Goal: Use online tool/utility: Utilize a website feature to perform a specific function

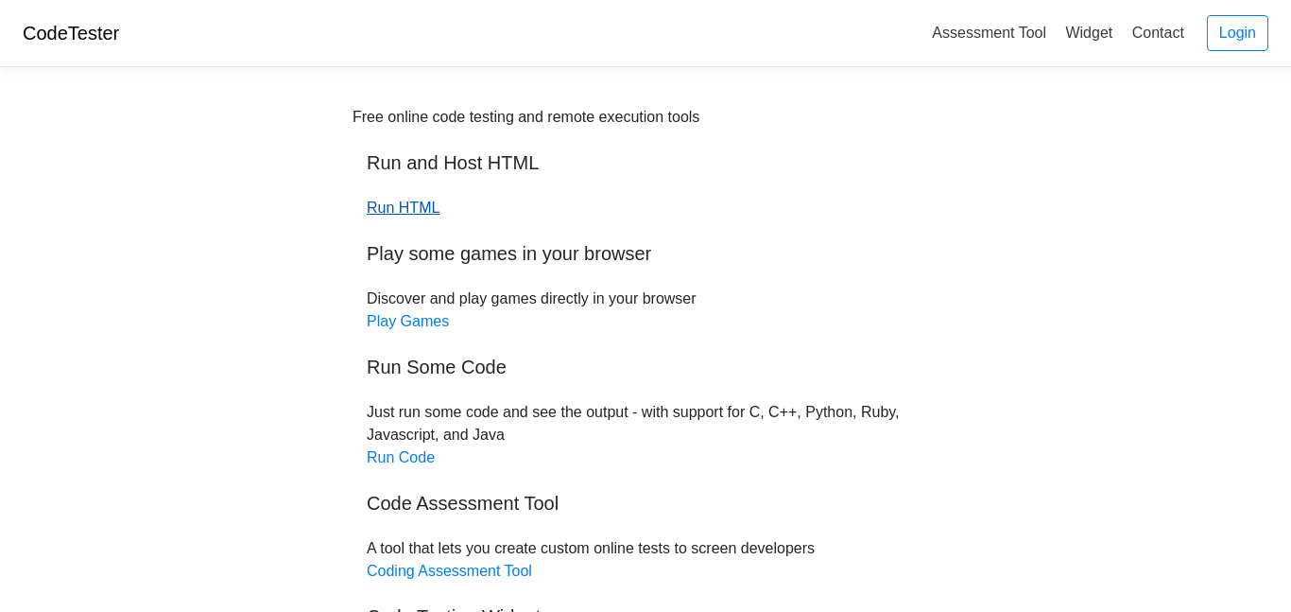
click at [386, 199] on link "Run HTML" at bounding box center [403, 207] width 73 height 16
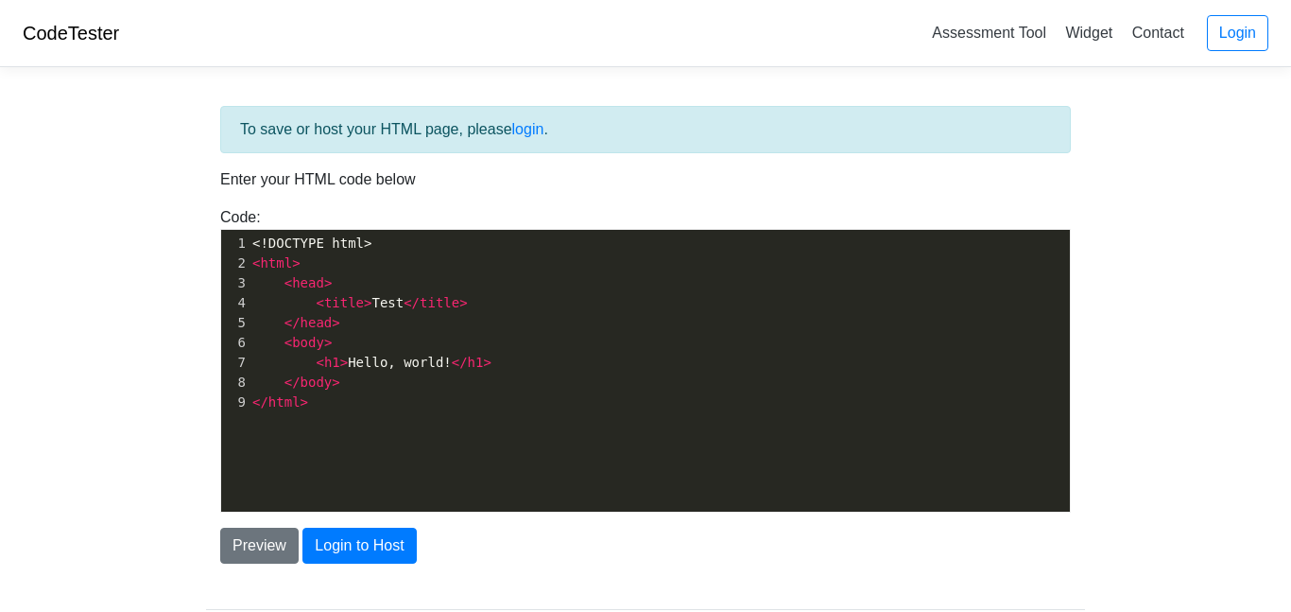
scroll to position [7, 0]
type textarea "<!DOCTYPE html> <html> <head> <title>Test</title> </head> <body> <h1>Hello, wor…"
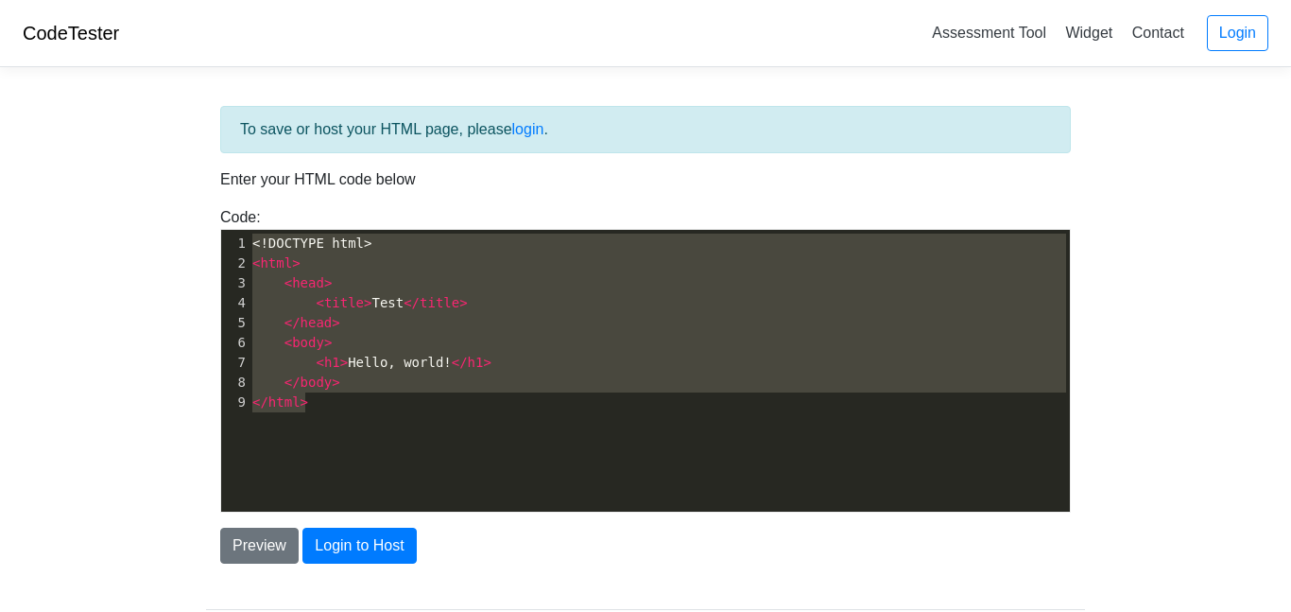
drag, startPoint x: 330, startPoint y: 405, endPoint x: 113, endPoint y: -21, distance: 477.3
click at [113, 0] on html "CodeTester Assessment Tool Widget Contact Login To save or host your HTML page,…" at bounding box center [645, 363] width 1291 height 726
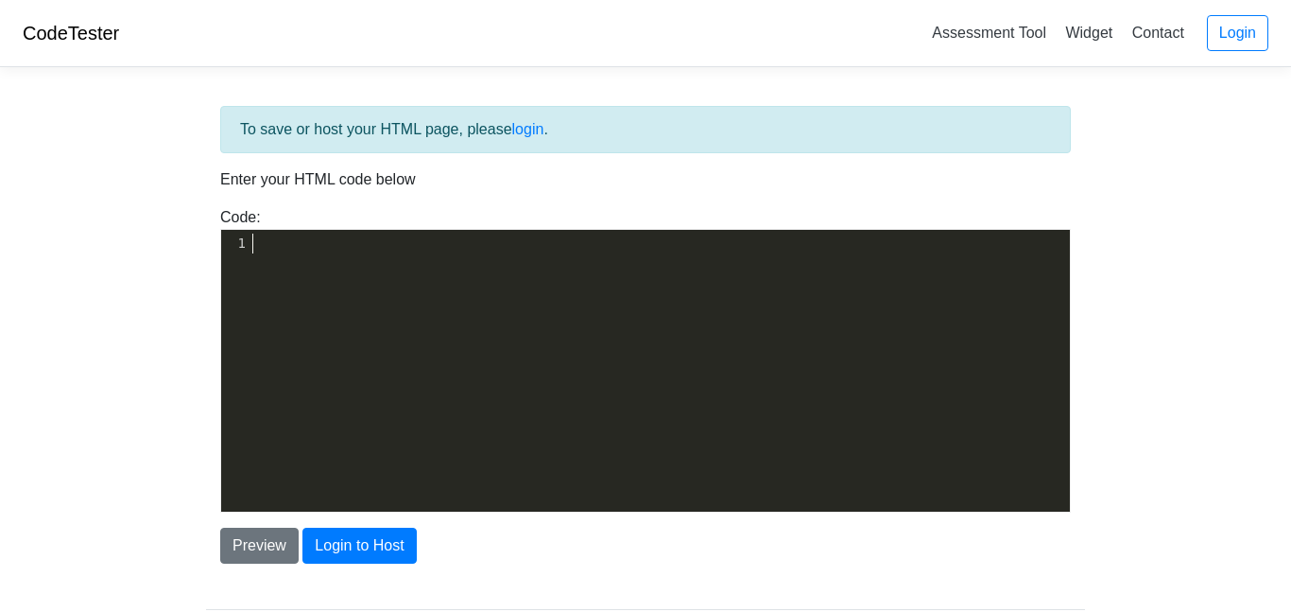
scroll to position [163, 0]
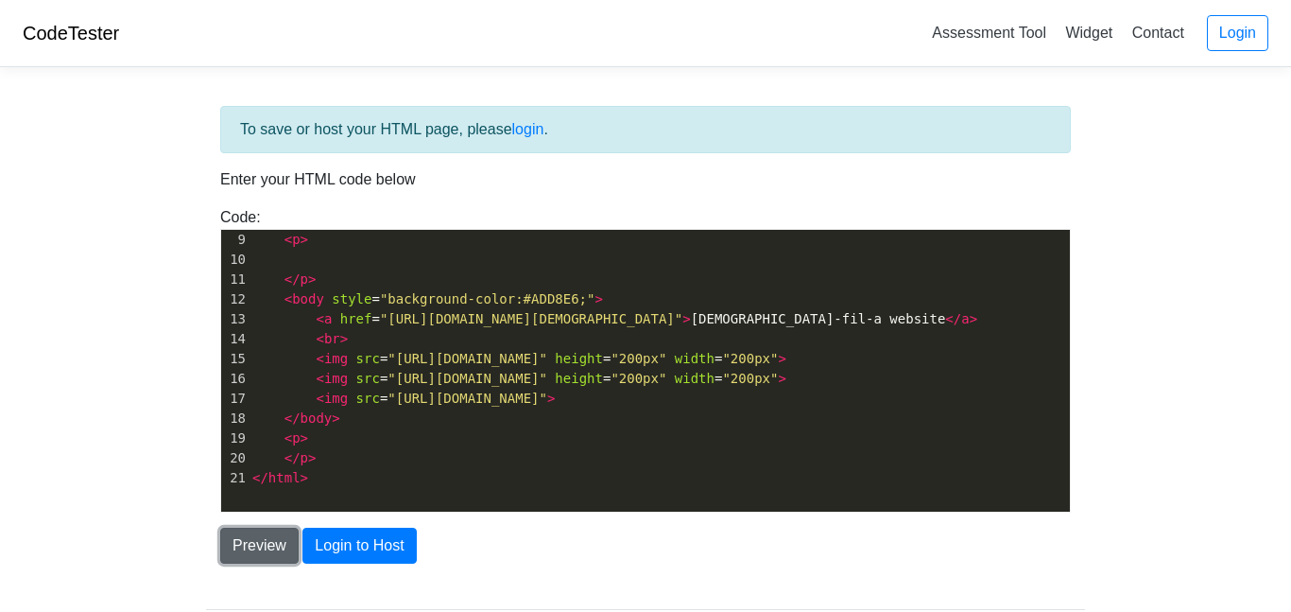
click at [243, 539] on button "Preview" at bounding box center [259, 545] width 78 height 36
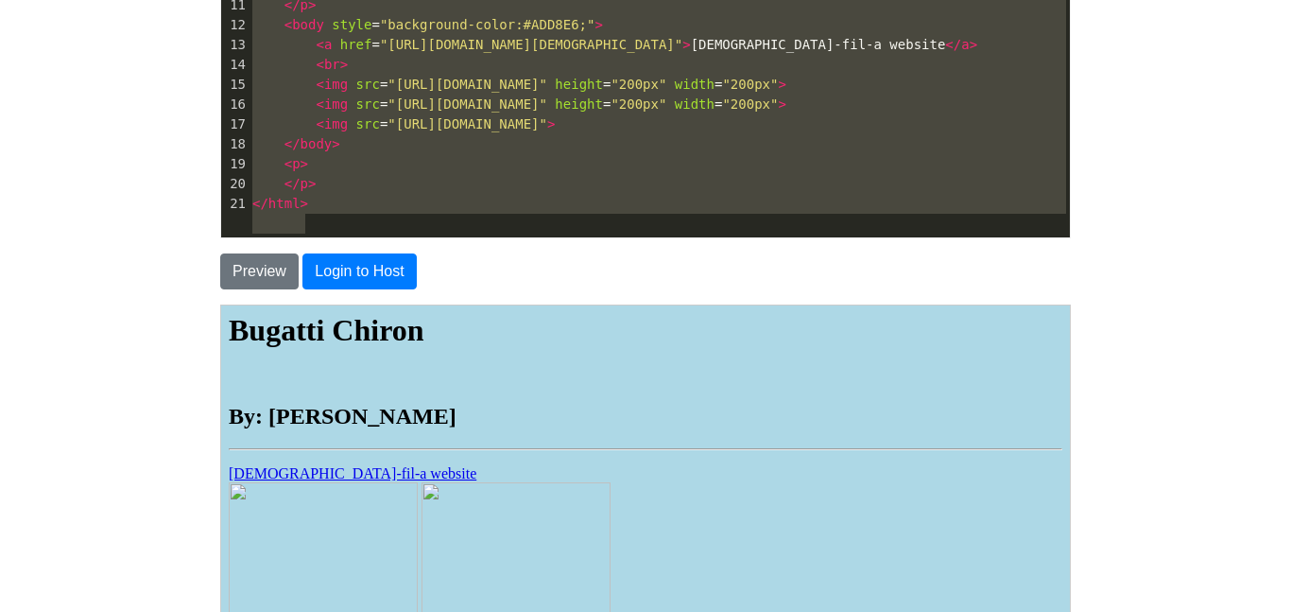
type textarea "<html> <head> <title>Bugatti Chiron</title> </head> <h1><strong>Bugatti Chiron<…"
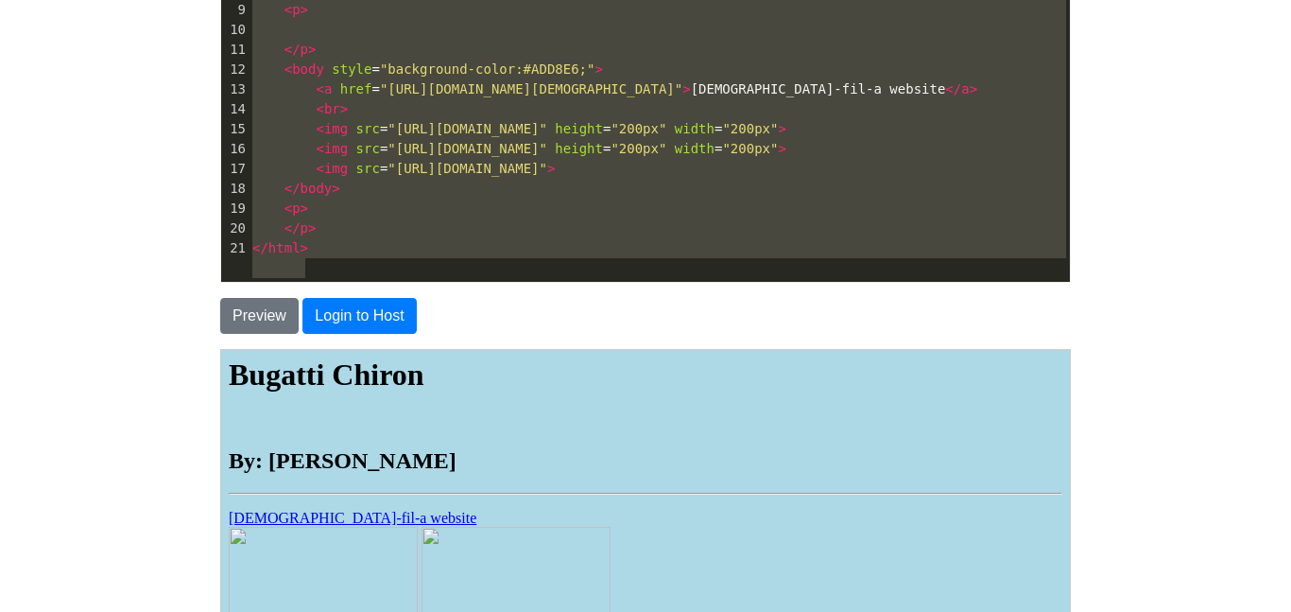
scroll to position [0, 0]
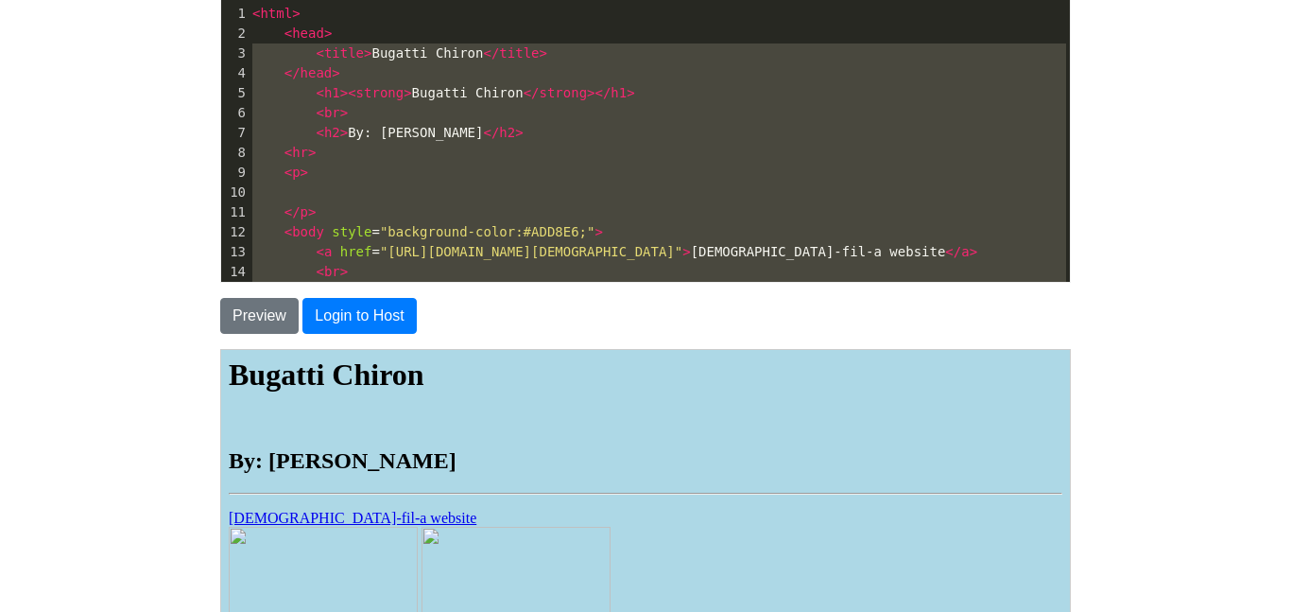
drag, startPoint x: 349, startPoint y: 231, endPoint x: 85, endPoint y: -114, distance: 434.3
click at [85, 0] on html "CodeTester Assessment Tool Widget Contact Login To save or host your HTML page,…" at bounding box center [645, 333] width 1291 height 1126
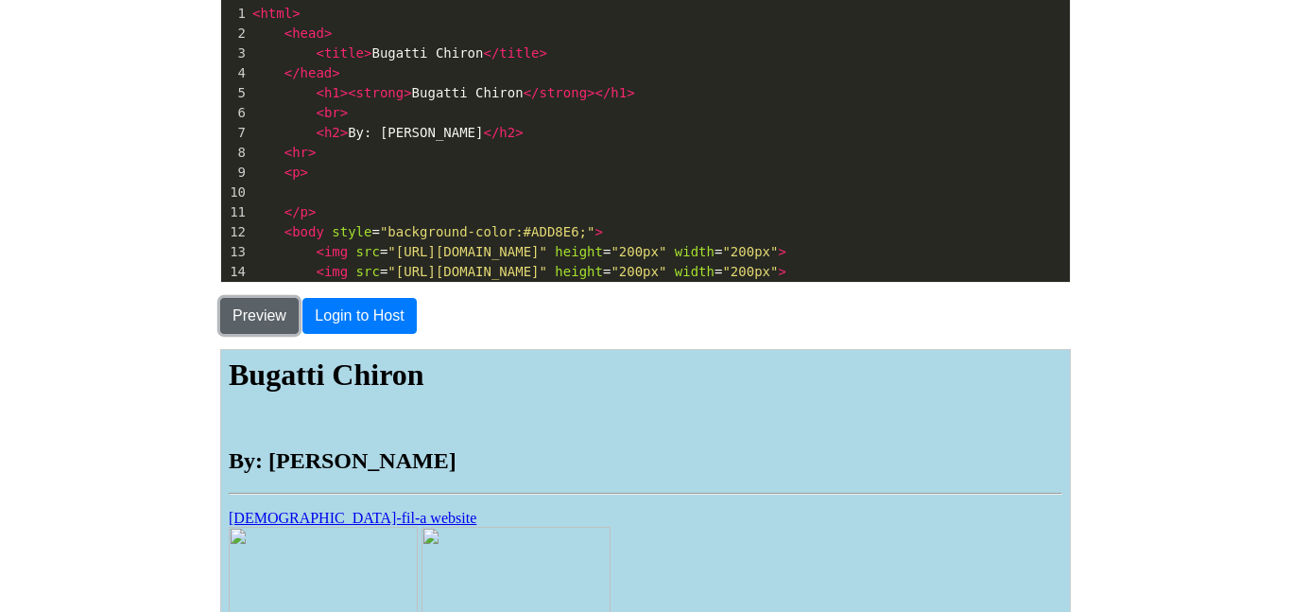
click at [285, 323] on button "Preview" at bounding box center [259, 316] width 78 height 36
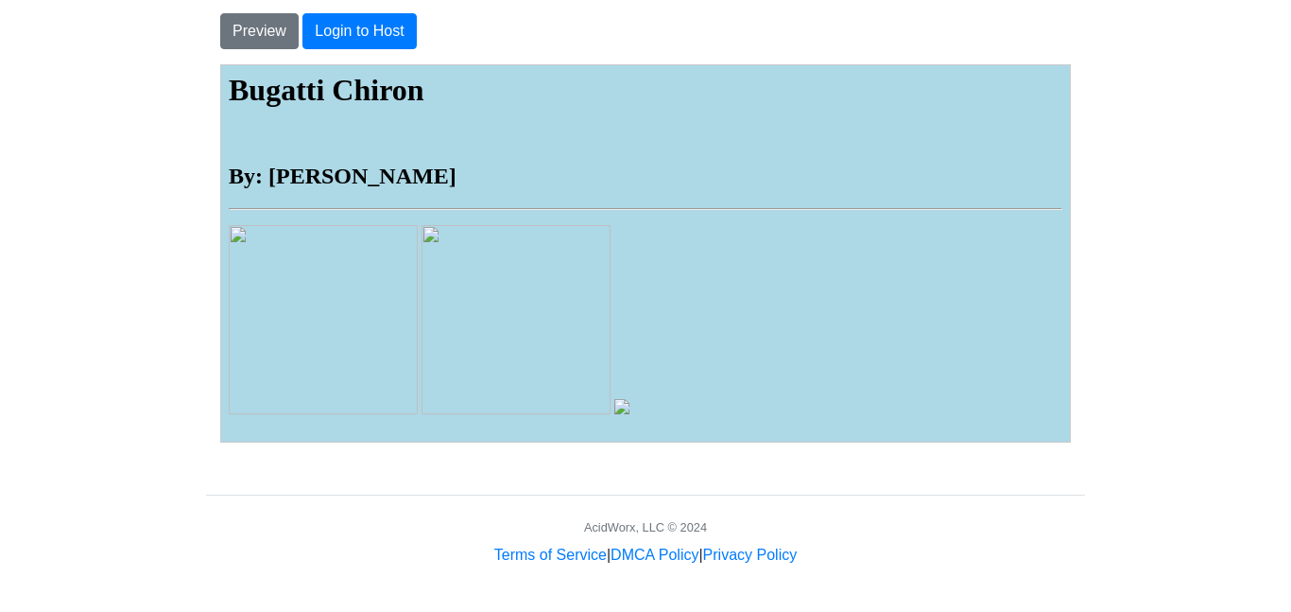
click at [624, 406] on img at bounding box center [620, 405] width 15 height 15
click at [436, 224] on body "Bugatti Chiron By: Camden Dix" at bounding box center [645, 249] width 834 height 354
click at [282, 249] on img at bounding box center [322, 318] width 189 height 189
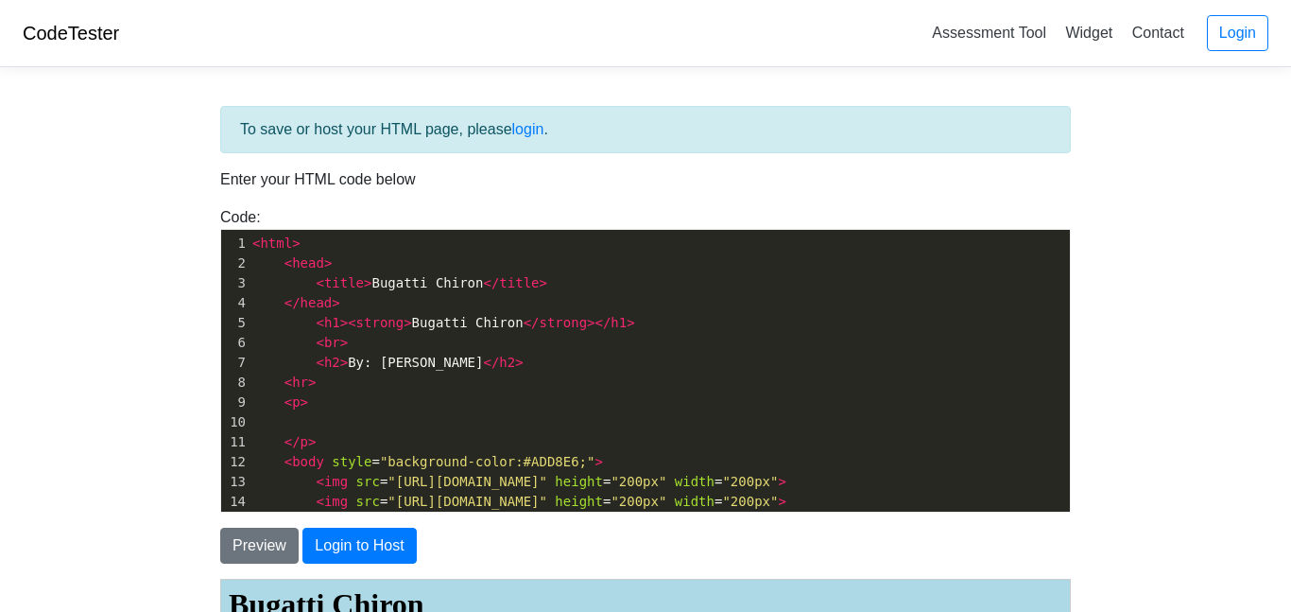
scroll to position [123, 0]
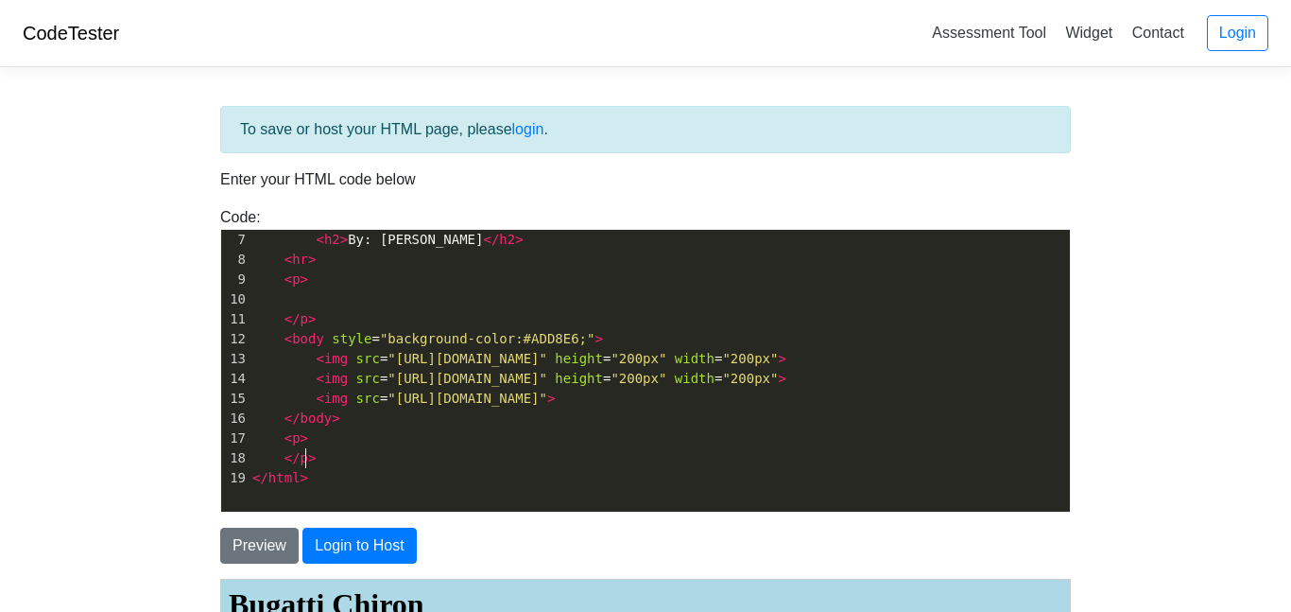
click at [499, 448] on pre "< p >" at bounding box center [659, 438] width 821 height 20
click at [490, 468] on pre "</ p >" at bounding box center [659, 458] width 821 height 20
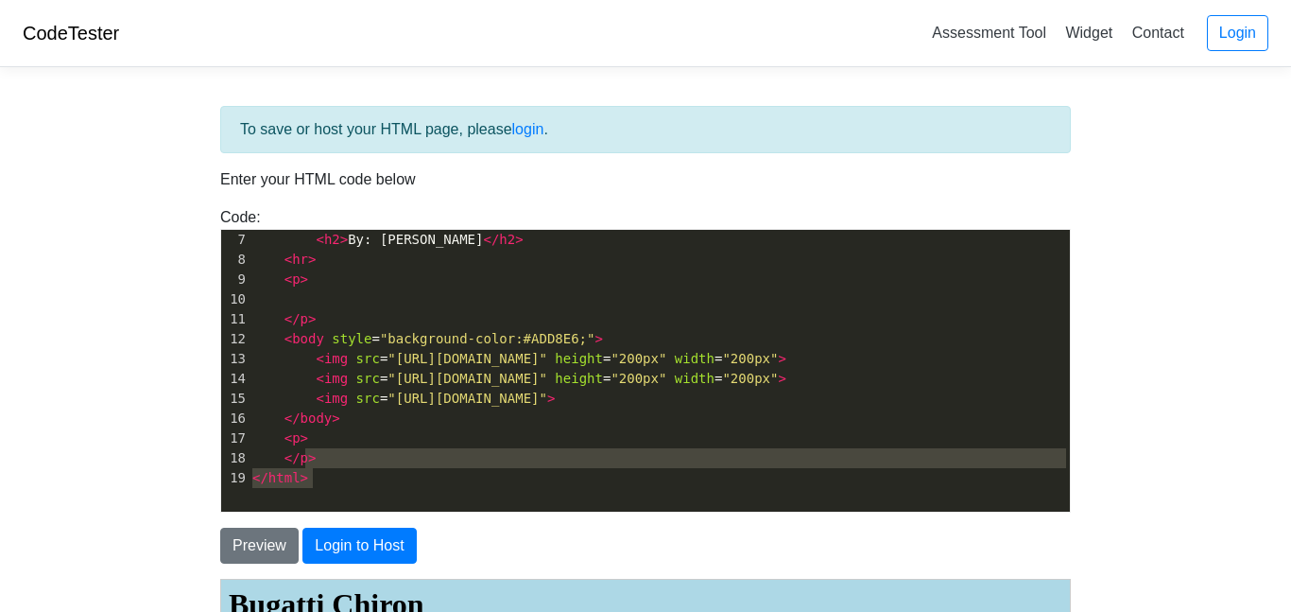
drag, startPoint x: 489, startPoint y: 478, endPoint x: 360, endPoint y: 454, distance: 130.9
click at [360, 454] on div "1 < html > 2 < head > 3 < title > Bugatti Chiron </ title > 4 </ head > 5 < h1 …" at bounding box center [659, 299] width 821 height 377
type textarea "]"
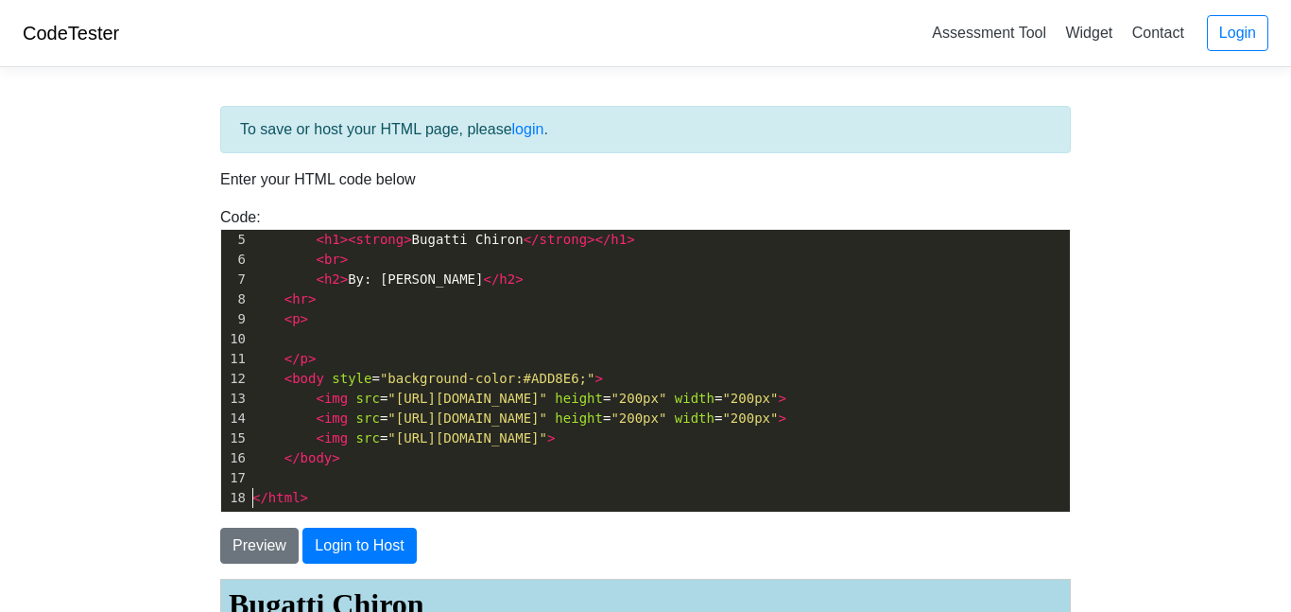
scroll to position [83, 0]
paste textarea
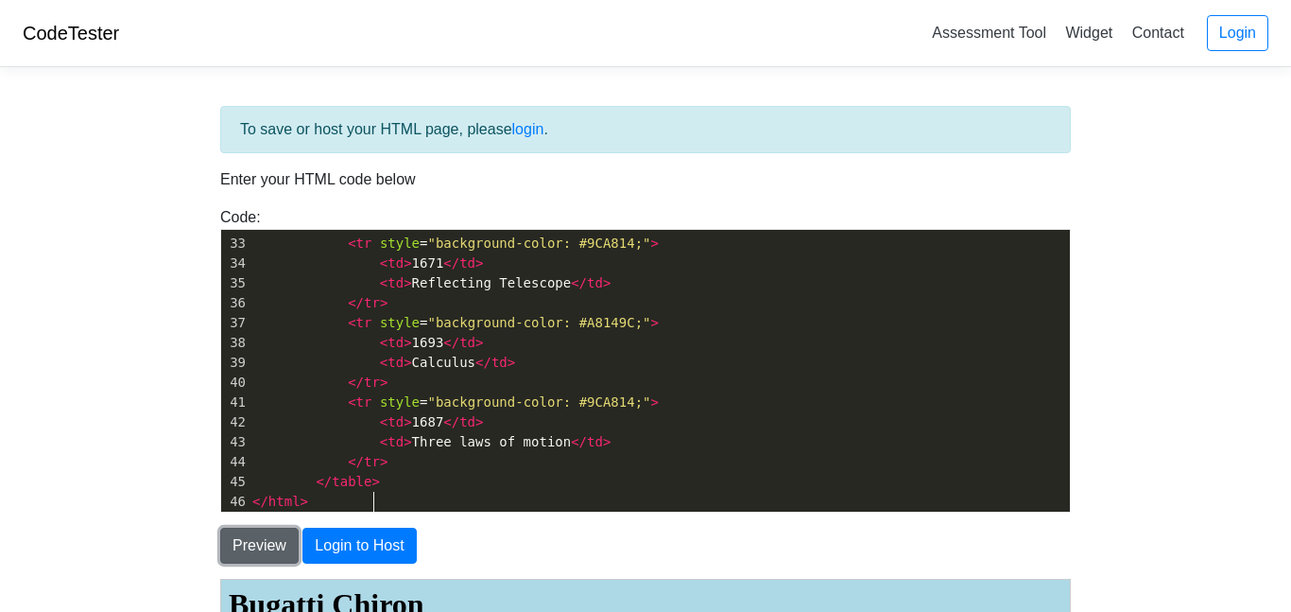
click at [250, 554] on button "Preview" at bounding box center [259, 545] width 78 height 36
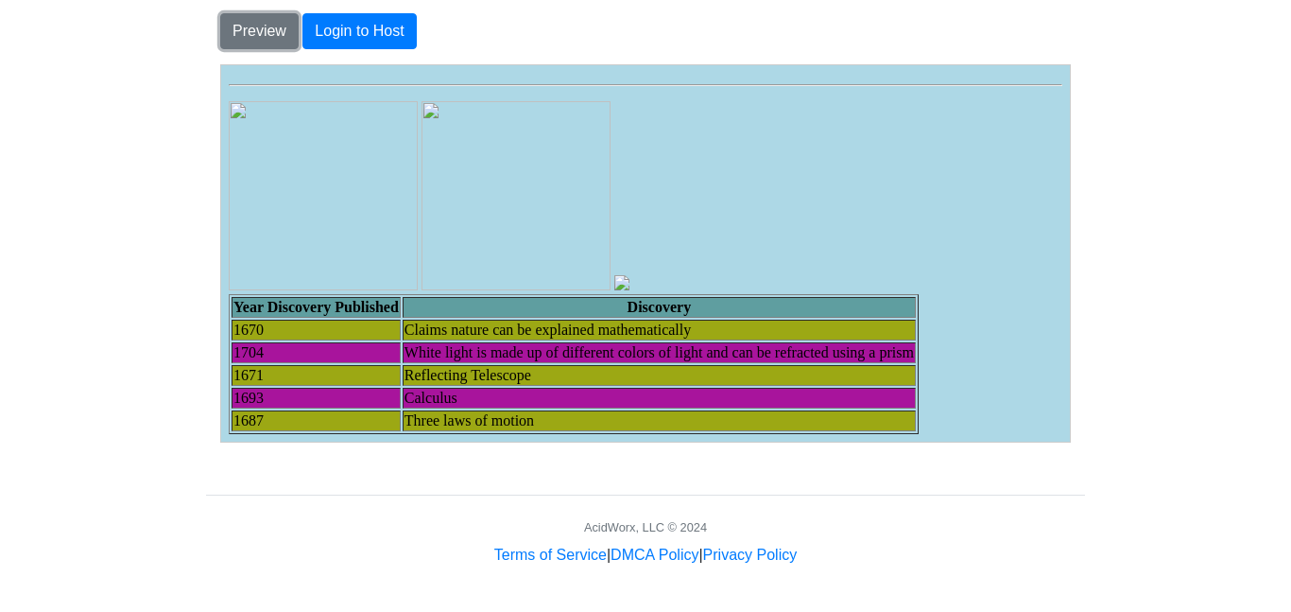
scroll to position [0, 0]
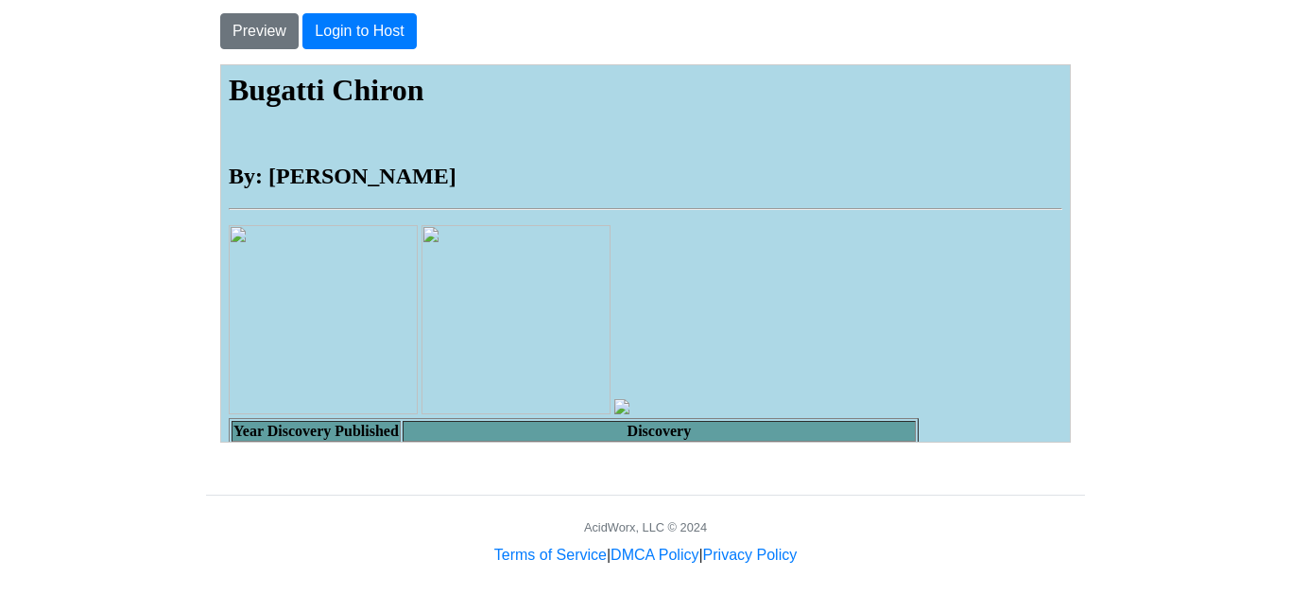
click at [389, 151] on body "Bugatti Chiron By: Camden Dix Year Discovery Published Discovery 1670 Claims na…" at bounding box center [645, 314] width 834 height 485
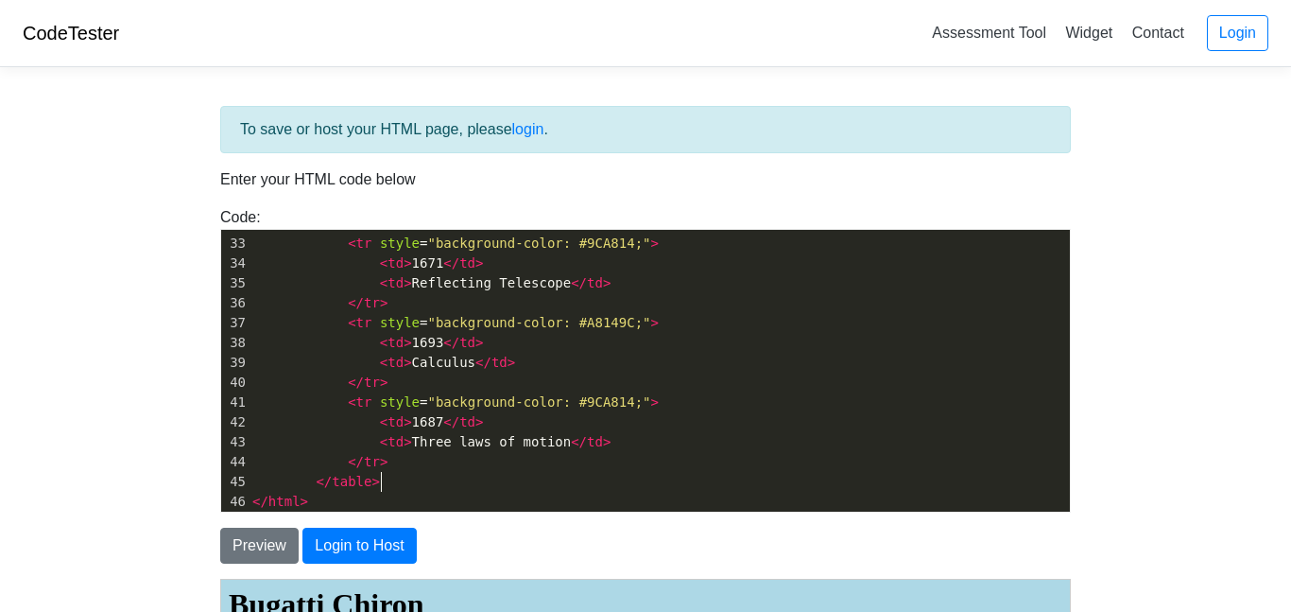
scroll to position [7, 0]
type textarea "<html> <head> <title>Bugatti Chiron</title> </head> <h1><strong>Bugatti Chiron<…"
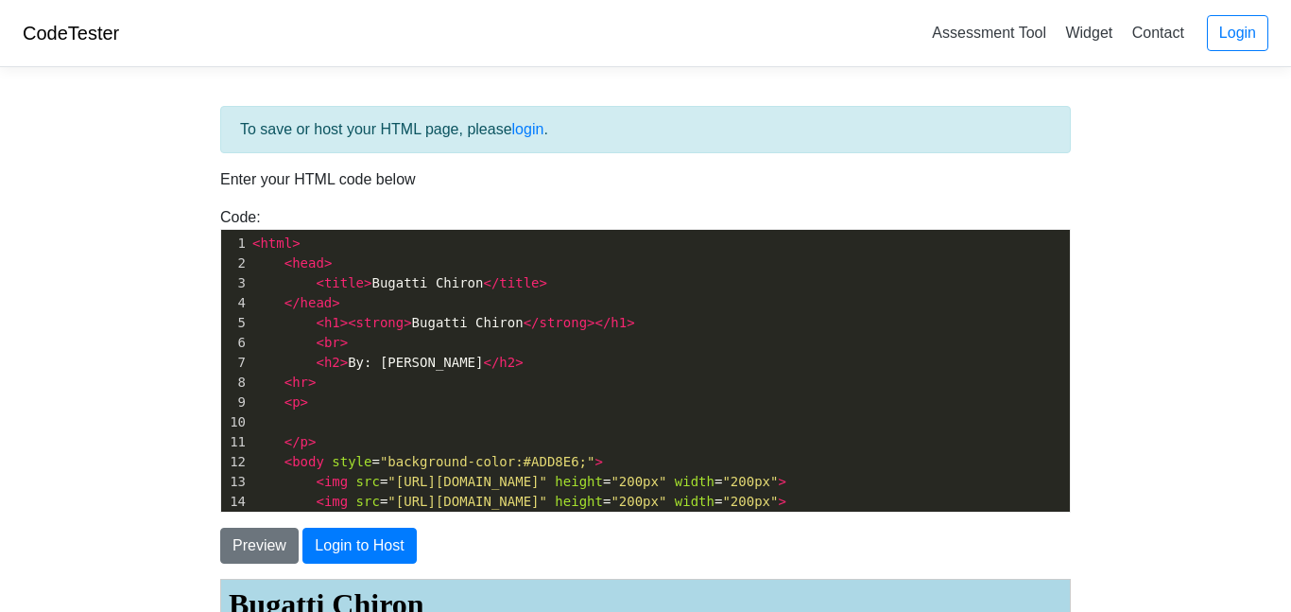
drag, startPoint x: 500, startPoint y: 491, endPoint x: 0, endPoint y: 55, distance: 663.3
click at [0, 55] on body "CodeTester Assessment Tool Widget Contact Login To save or host your HTML page,…" at bounding box center [645, 540] width 1291 height 1080
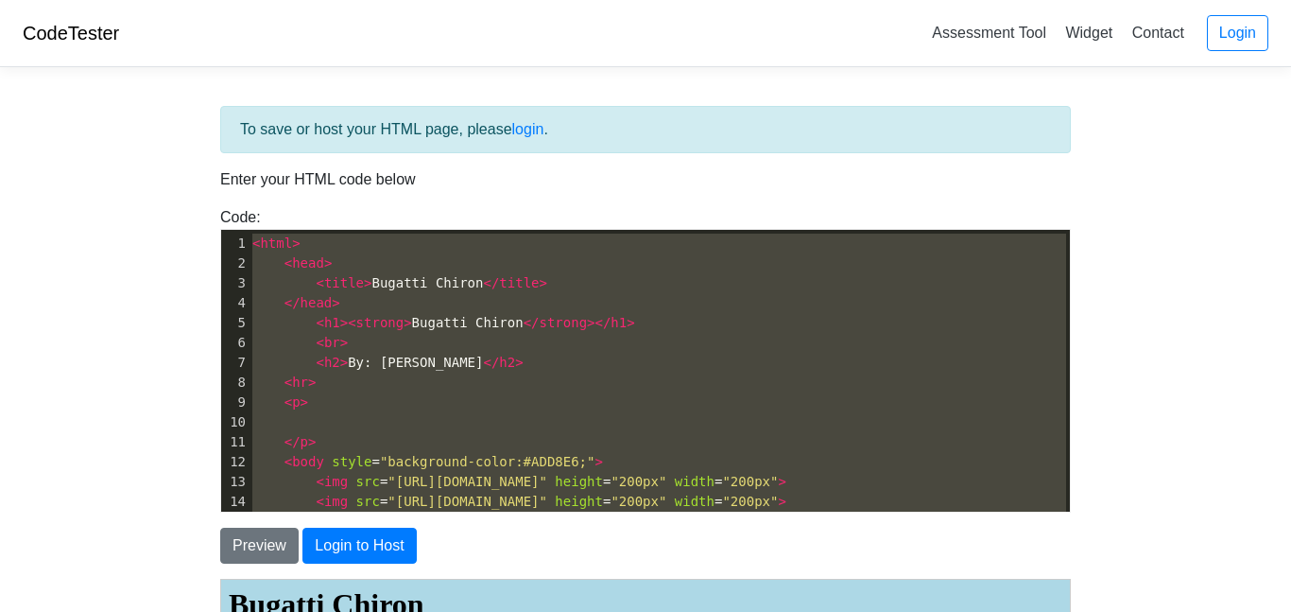
type textarea "="
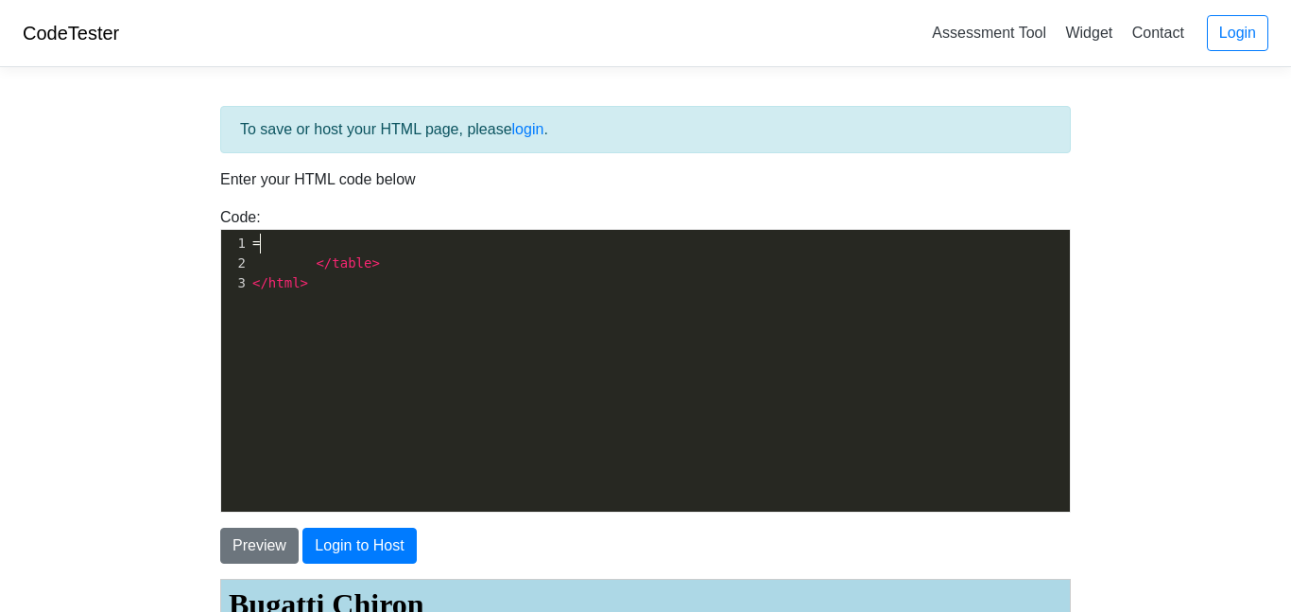
scroll to position [7, 7]
type textarea "= </table> </html>"
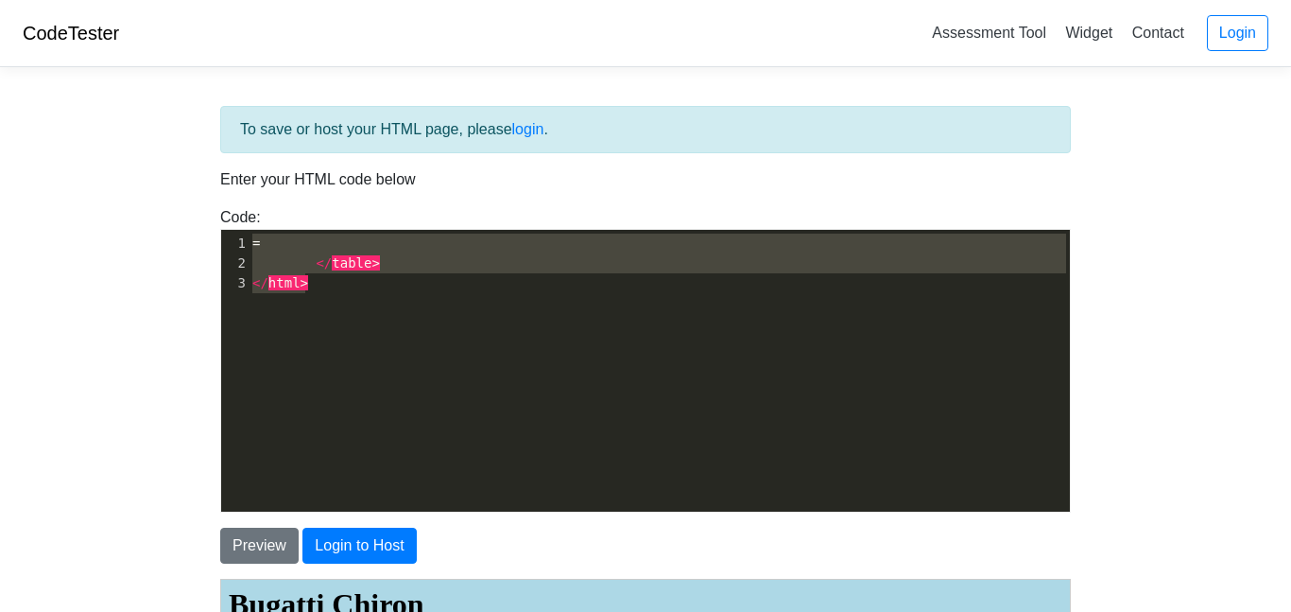
drag, startPoint x: 382, startPoint y: 362, endPoint x: 0, endPoint y: 85, distance: 471.8
click at [0, 85] on body "CodeTester Assessment Tool Widget Contact Login To save or host your HTML page,…" at bounding box center [645, 540] width 1291 height 1080
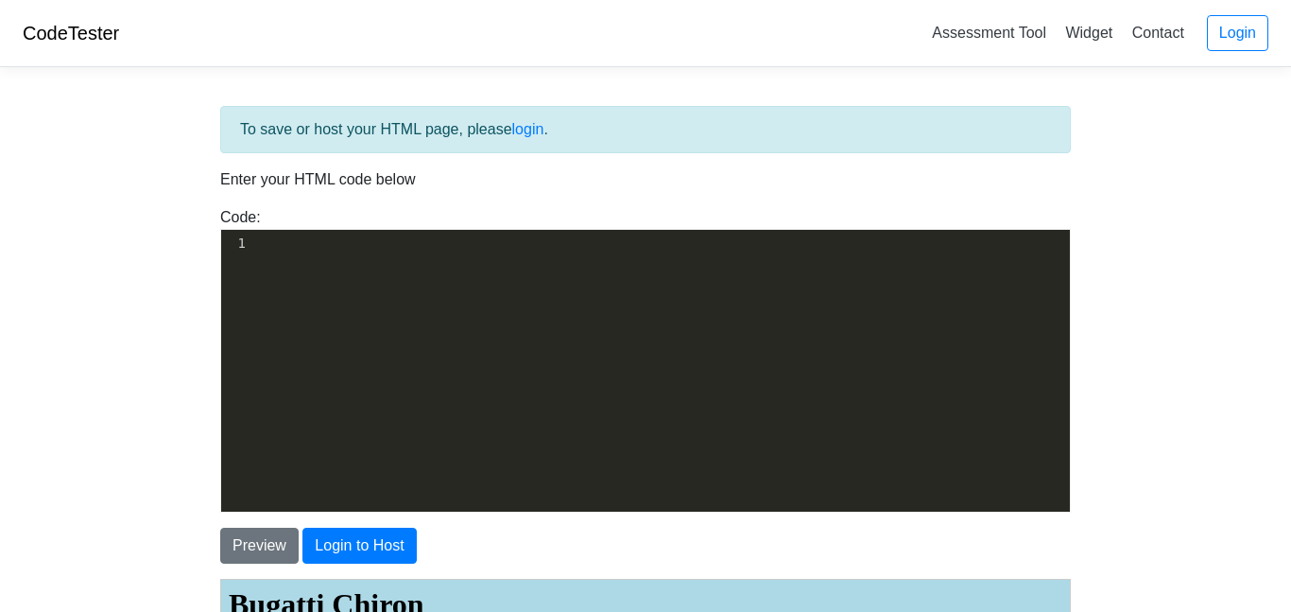
scroll to position [838, 0]
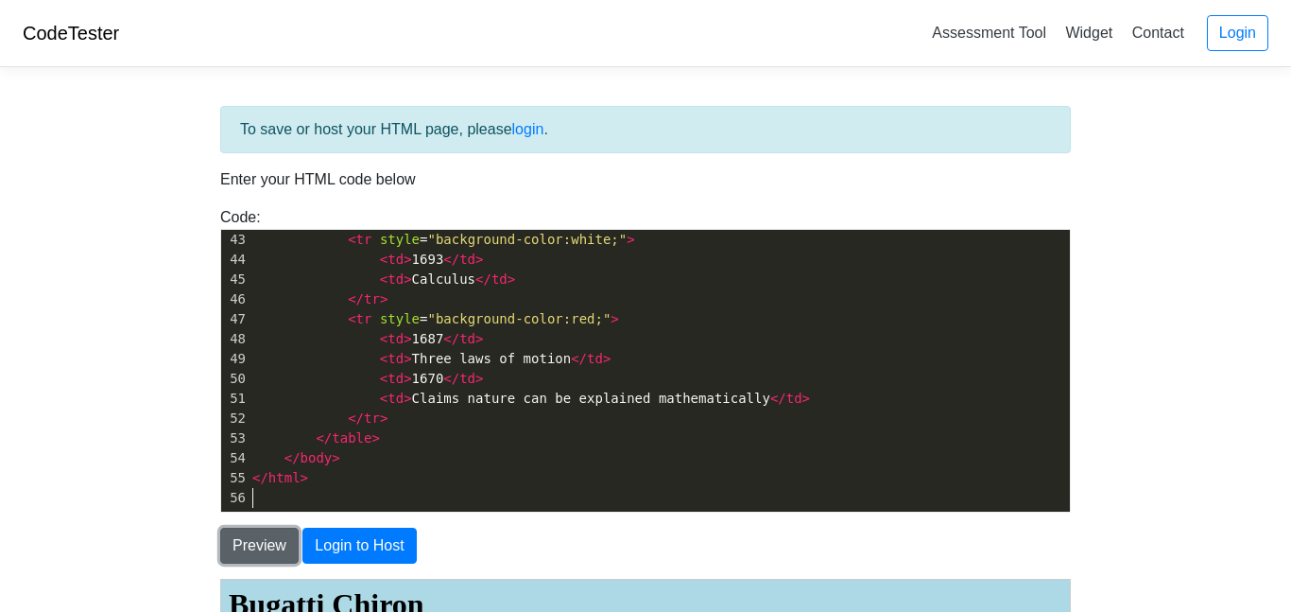
click at [254, 550] on button "Preview" at bounding box center [259, 545] width 78 height 36
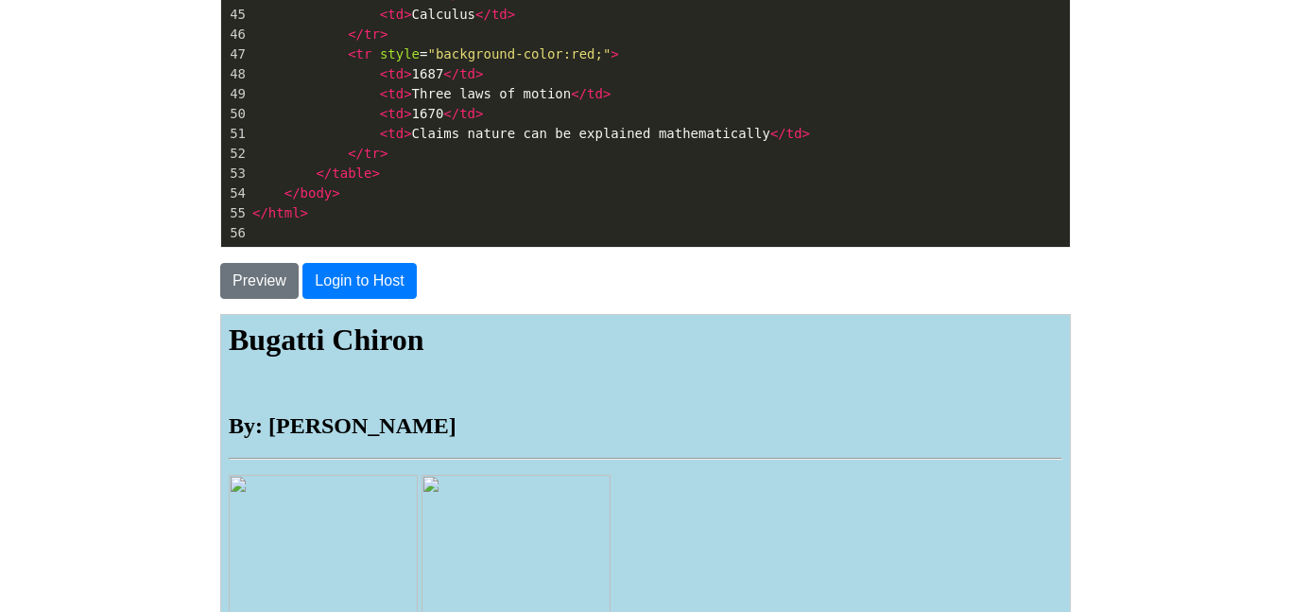
scroll to position [7, 0]
type textarea "<html> <head> <title>Bugatti Chiron</title> </head> <h1><strong>Bugatti Chiron<…"
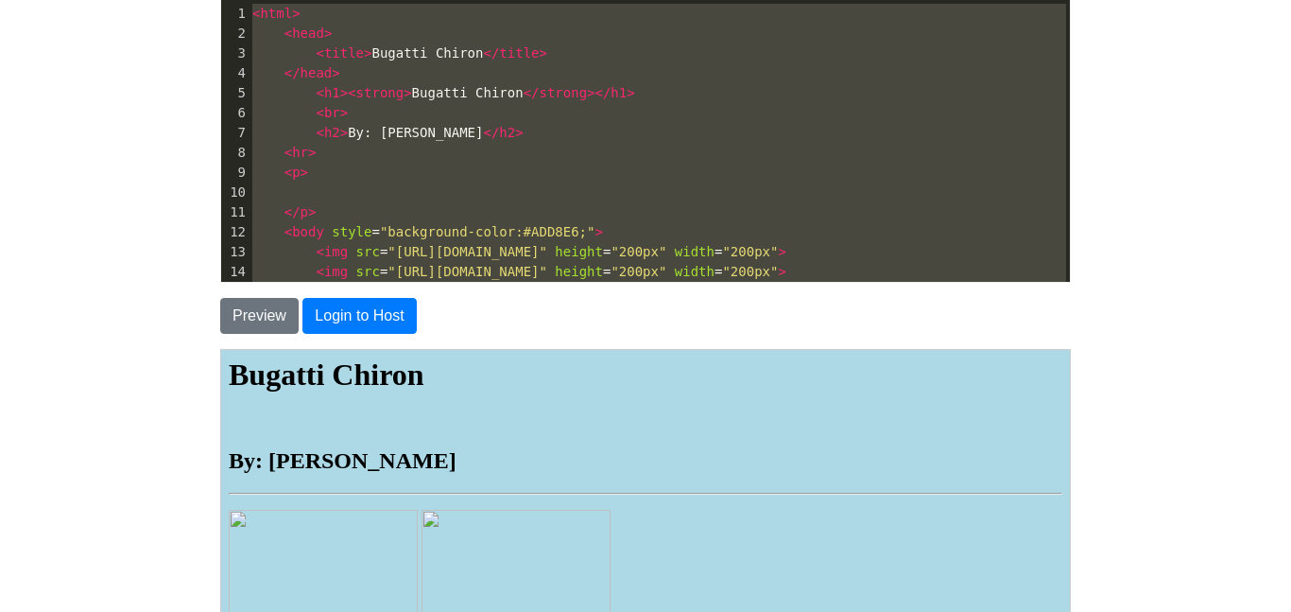
drag, startPoint x: 386, startPoint y: 216, endPoint x: 0, endPoint y: -113, distance: 506.9
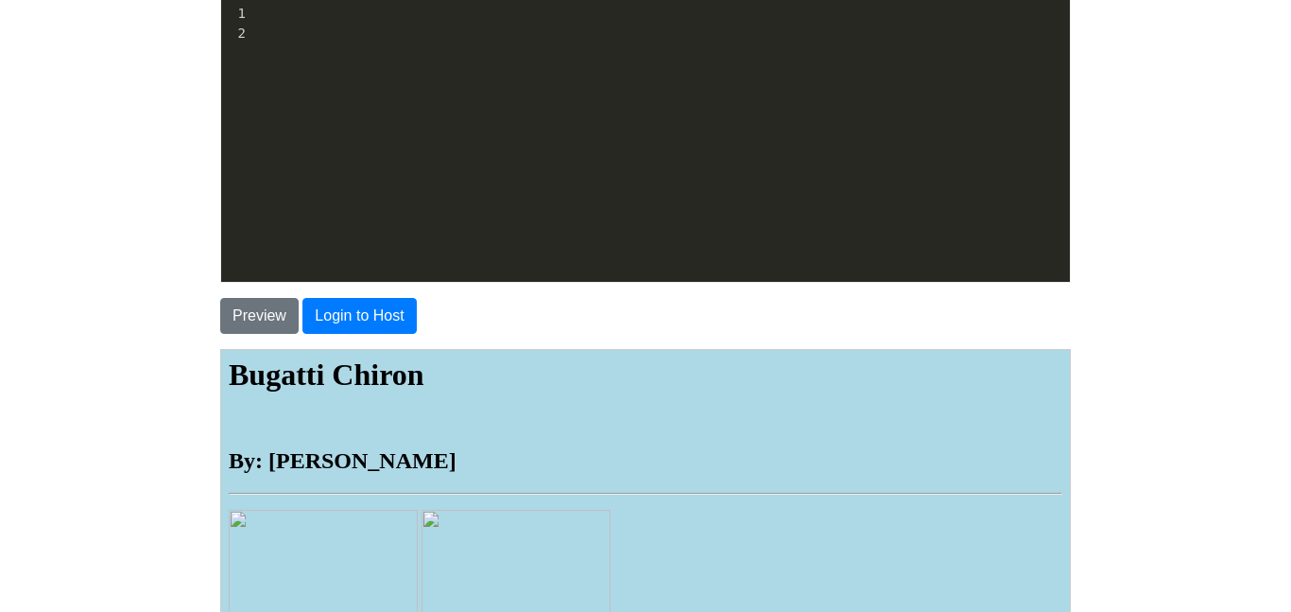
click at [273, 54] on div "​ x 21 1 19 3 56 2 </ html > 1 ​ 2 ​" at bounding box center [659, 155] width 877 height 310
type textarea "V"
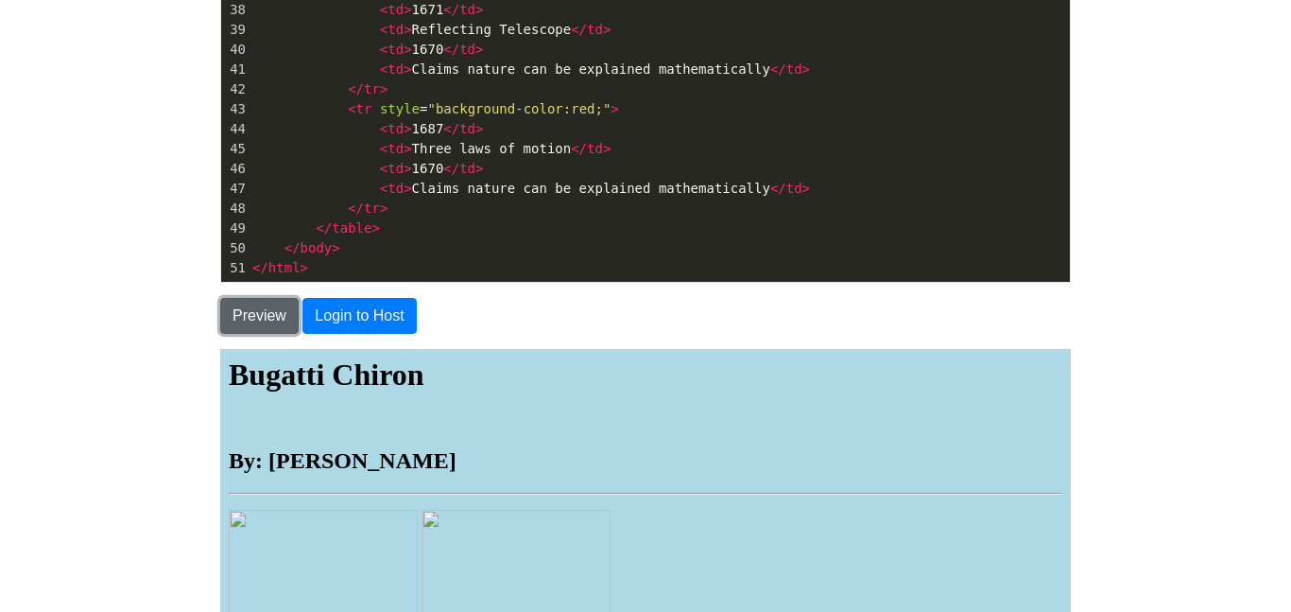
click at [274, 326] on button "Preview" at bounding box center [259, 316] width 78 height 36
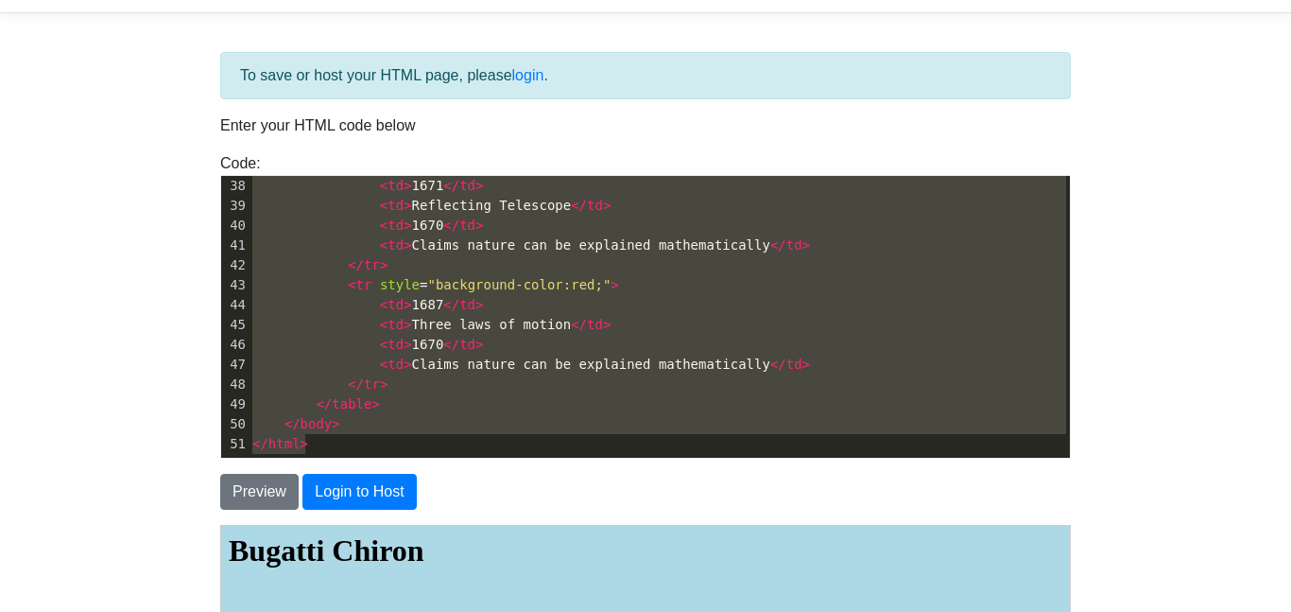
scroll to position [341, 0]
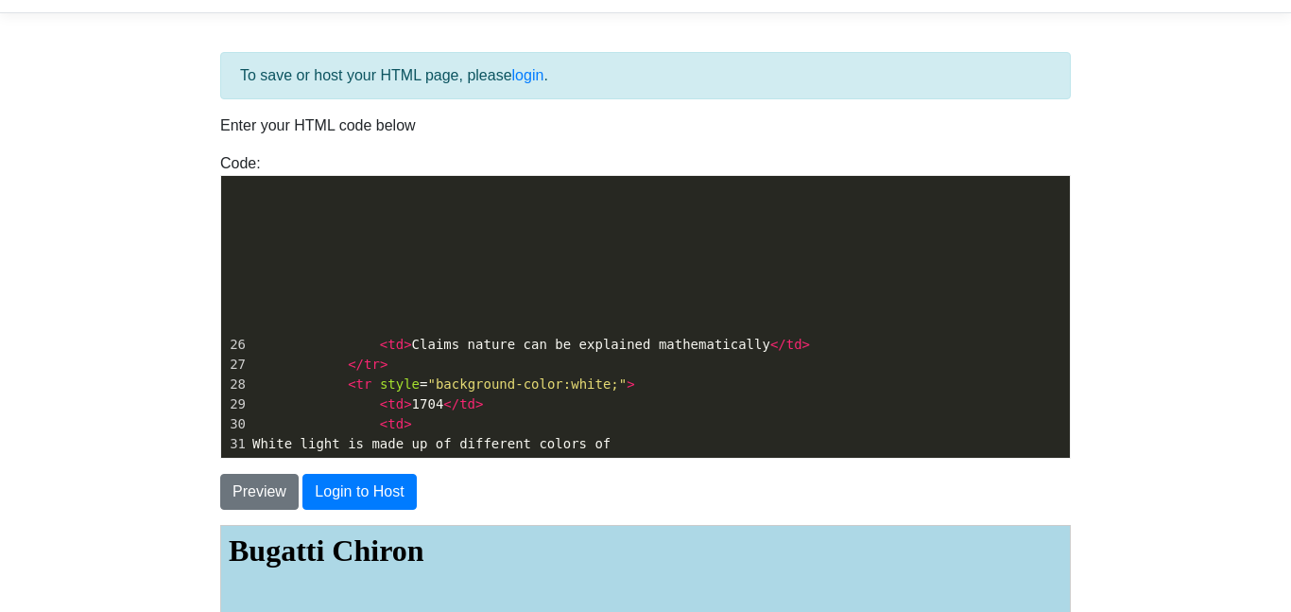
drag, startPoint x: 471, startPoint y: 438, endPoint x: 33, endPoint y: 47, distance: 586.5
click at [33, 47] on body "CodeTester Assessment Tool Widget Contact Login To save or host your HTML page,…" at bounding box center [645, 486] width 1291 height 1080
type textarea "</head> <h1><strong>Bugatti Chiron</strong></h1> <br> <h2>By: Camden Dix</h2> <…"
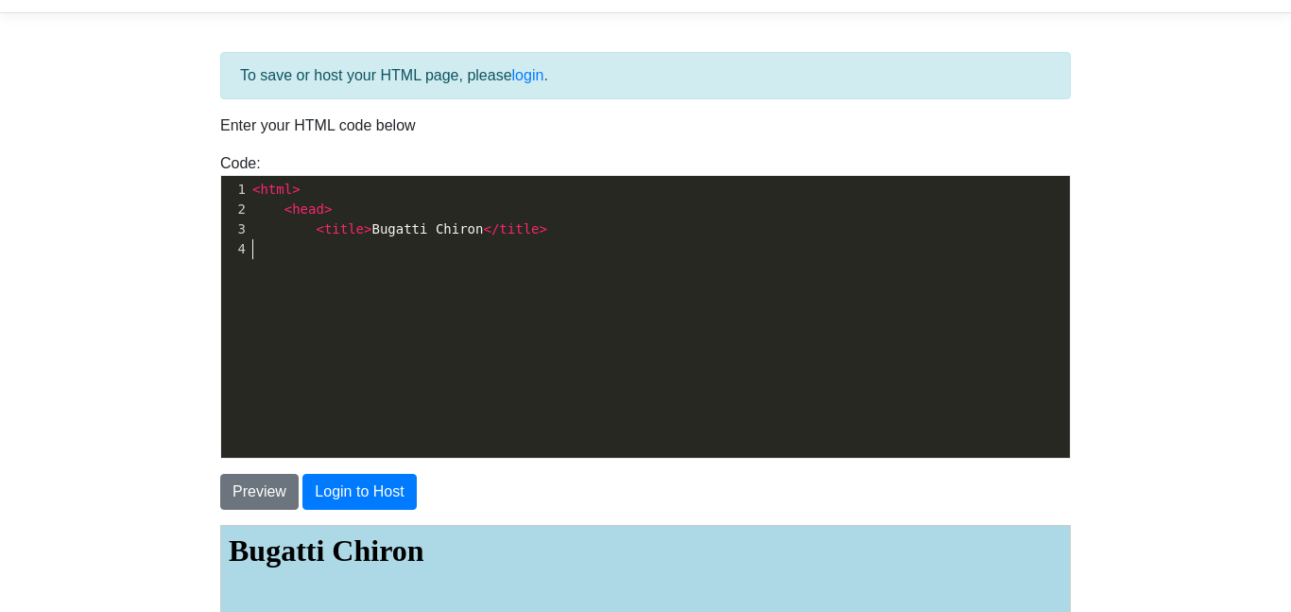
scroll to position [0, 0]
type textarea "<html> <head> <title>Bugatti Chiron</title>"
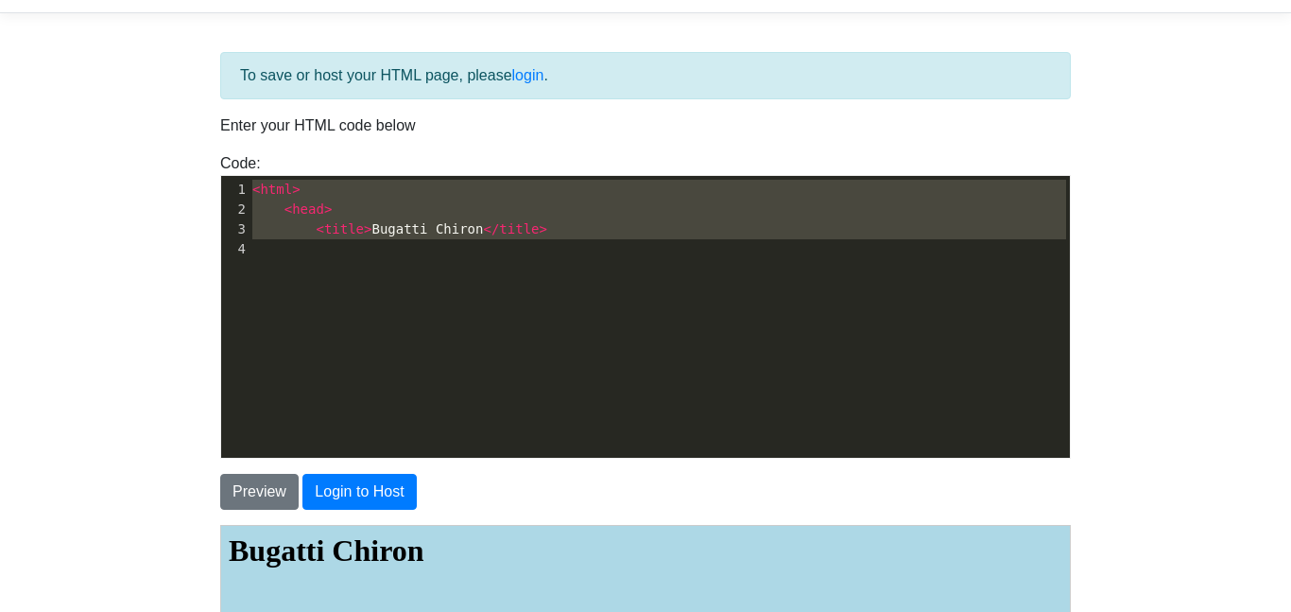
drag, startPoint x: 423, startPoint y: 346, endPoint x: 66, endPoint y: 56, distance: 460.3
click at [66, 56] on body "CodeTester Assessment Tool Widget Contact Login To save or host your HTML page,…" at bounding box center [645, 486] width 1291 height 1080
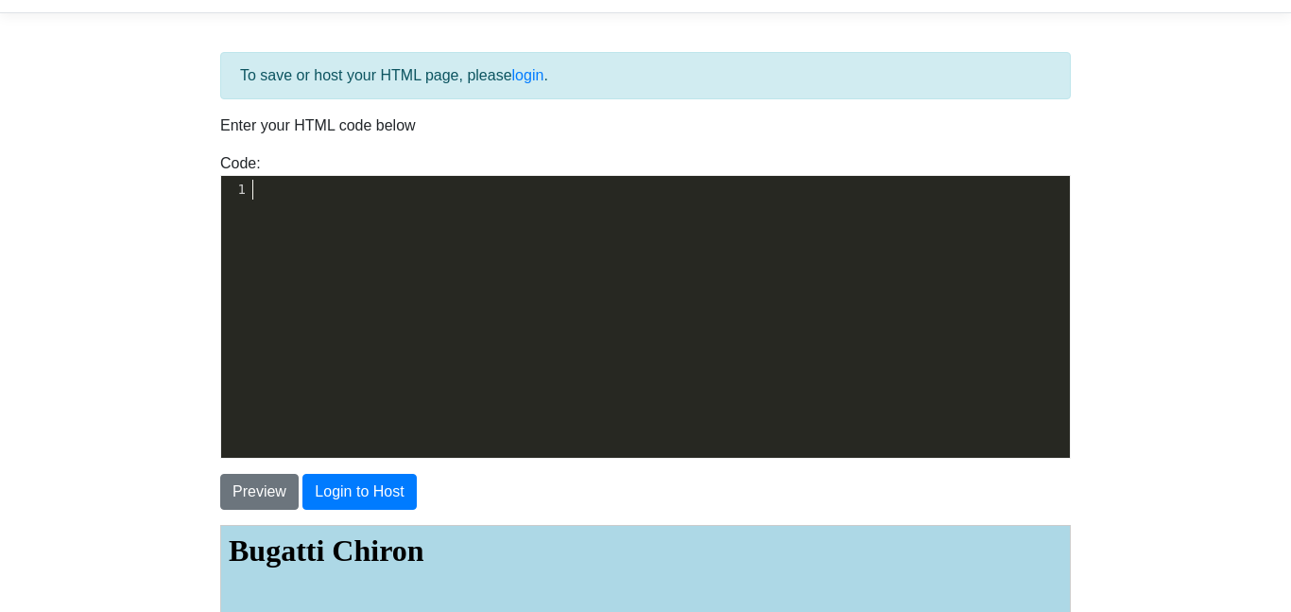
scroll to position [579, 0]
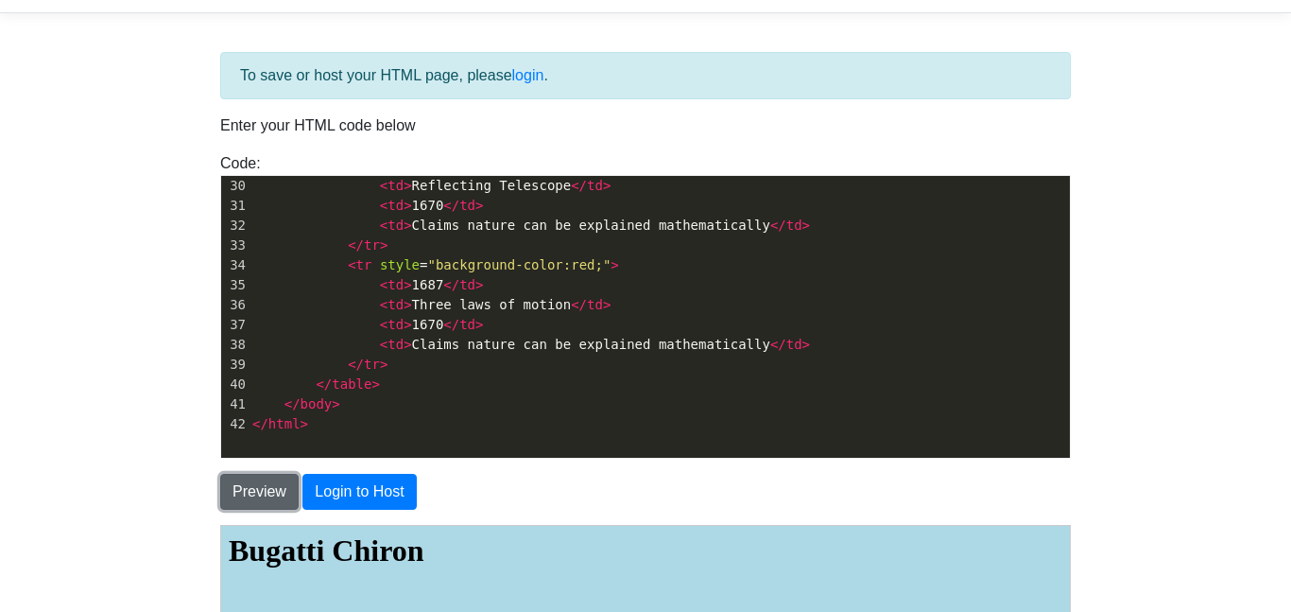
click at [258, 487] on button "Preview" at bounding box center [259, 492] width 78 height 36
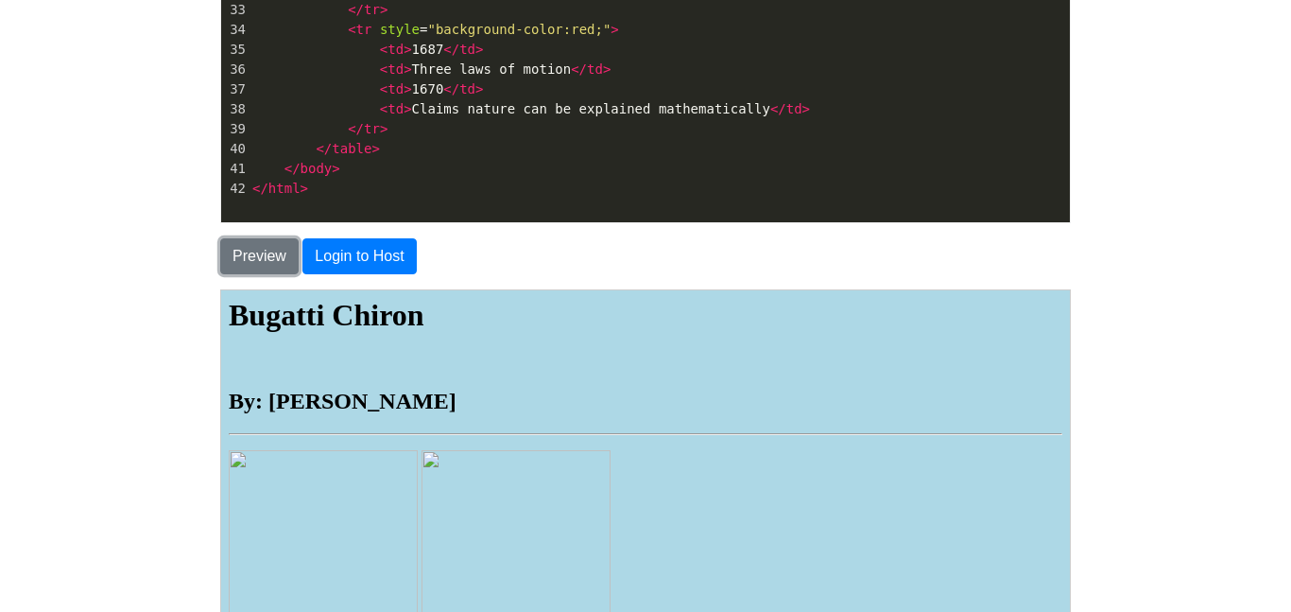
scroll to position [268, 0]
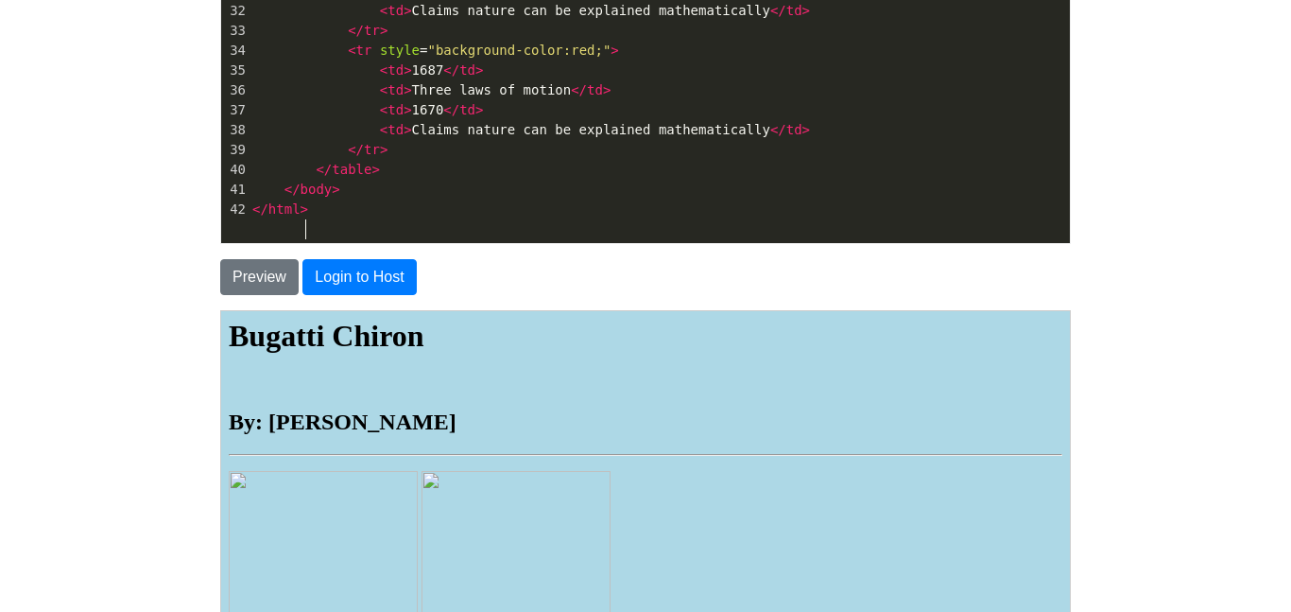
type textarea "<html> <head> <title>Bugatti Chiron</title> </head> <h1><strong>Bugatti Chiron<…"
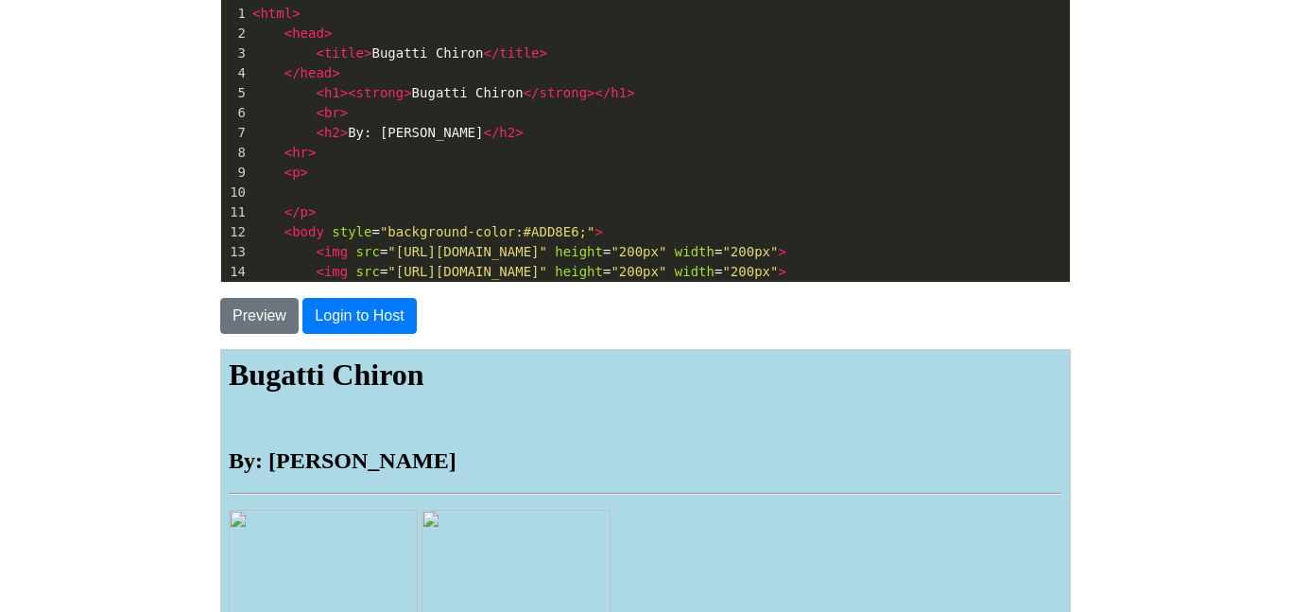
drag, startPoint x: 463, startPoint y: 232, endPoint x: 56, endPoint y: -114, distance: 534.5
click at [56, 0] on html "CodeTester Assessment Tool Widget Contact Login To save or host your HTML page,…" at bounding box center [645, 333] width 1291 height 1126
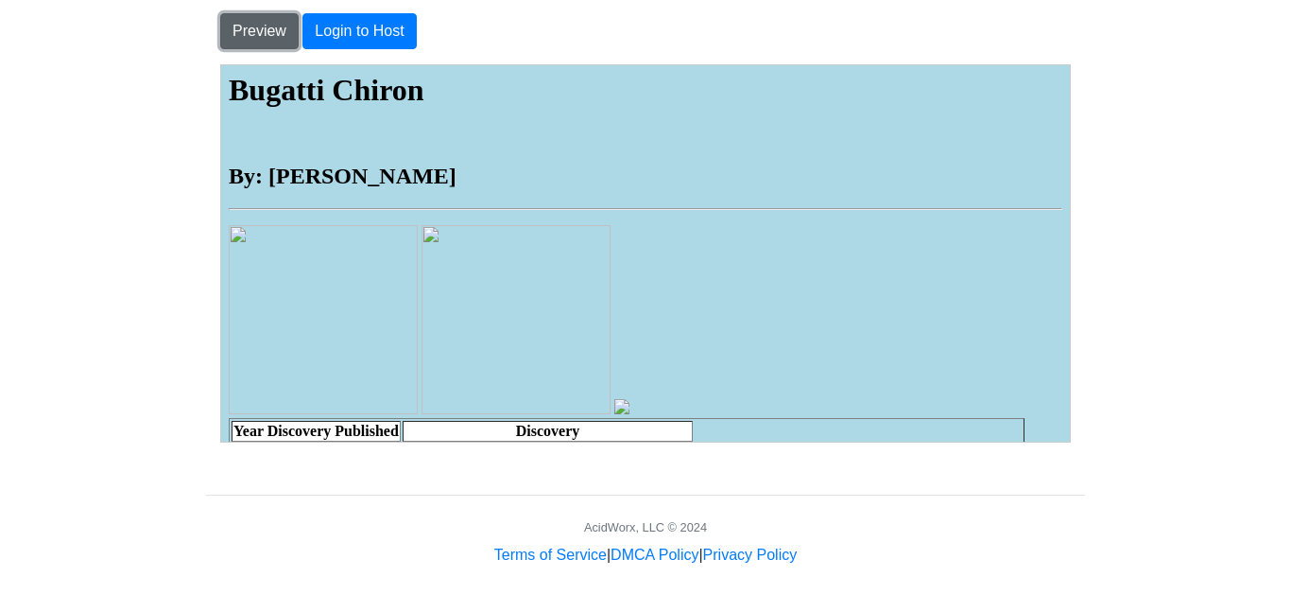
click at [264, 26] on button "Preview" at bounding box center [259, 31] width 78 height 36
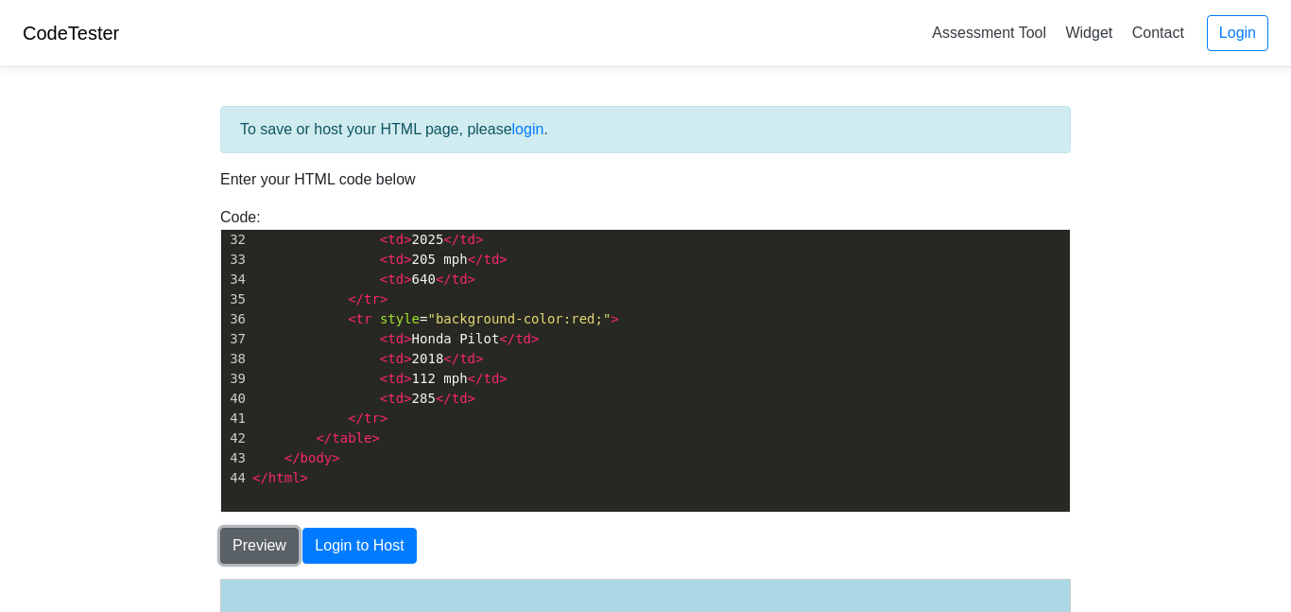
click at [250, 540] on button "Preview" at bounding box center [259, 545] width 78 height 36
drag, startPoint x: 396, startPoint y: 504, endPoint x: 239, endPoint y: 151, distance: 385.9
click at [239, 151] on div "To save or host your HTML page, please login . Enter your HTML code below Code:…" at bounding box center [645, 534] width 879 height 857
type textarea "<img src="https://www.motor1.com/news/704067/last-chiron-1500-delivered/" heigh…"
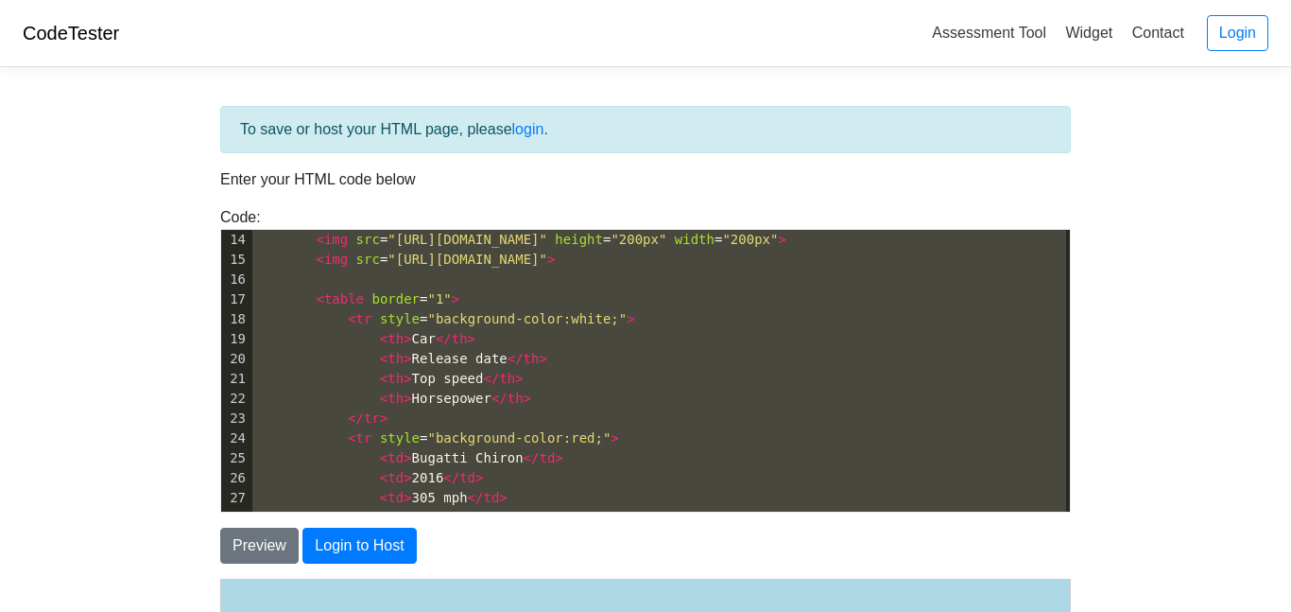
scroll to position [4, 0]
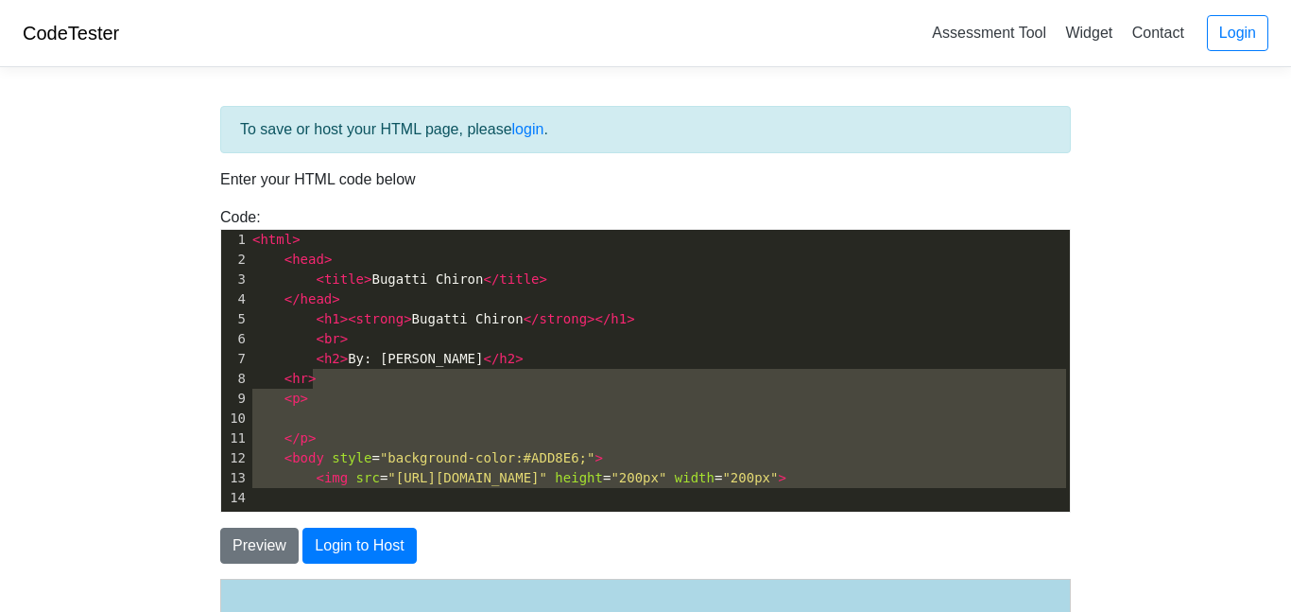
drag, startPoint x: 361, startPoint y: 489, endPoint x: 327, endPoint y: 365, distance: 128.4
click at [327, 365] on div "1 < html > 2 < head > 3 < title > Bugatti Chiron </ title > 4 </ head > 5 < h1 …" at bounding box center [659, 369] width 821 height 278
type textarea "2>By: Camden Dix</h2> <hr> <p> </p> <body style="background-color:#ADD8E6;"> <i…"
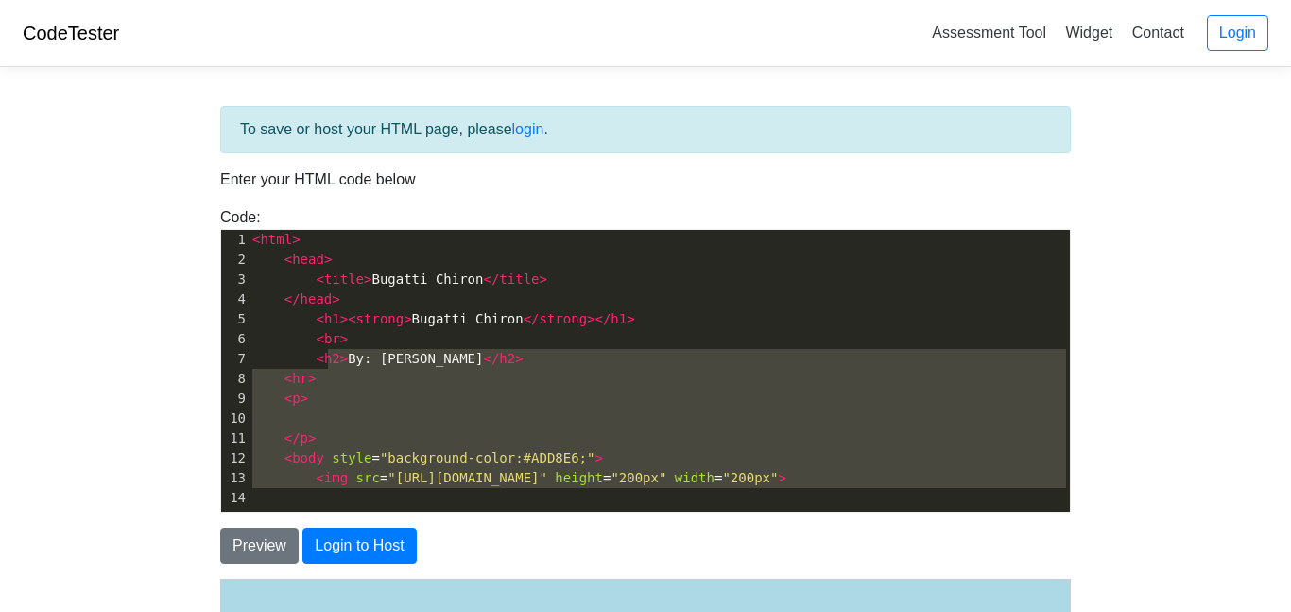
type textarea "="
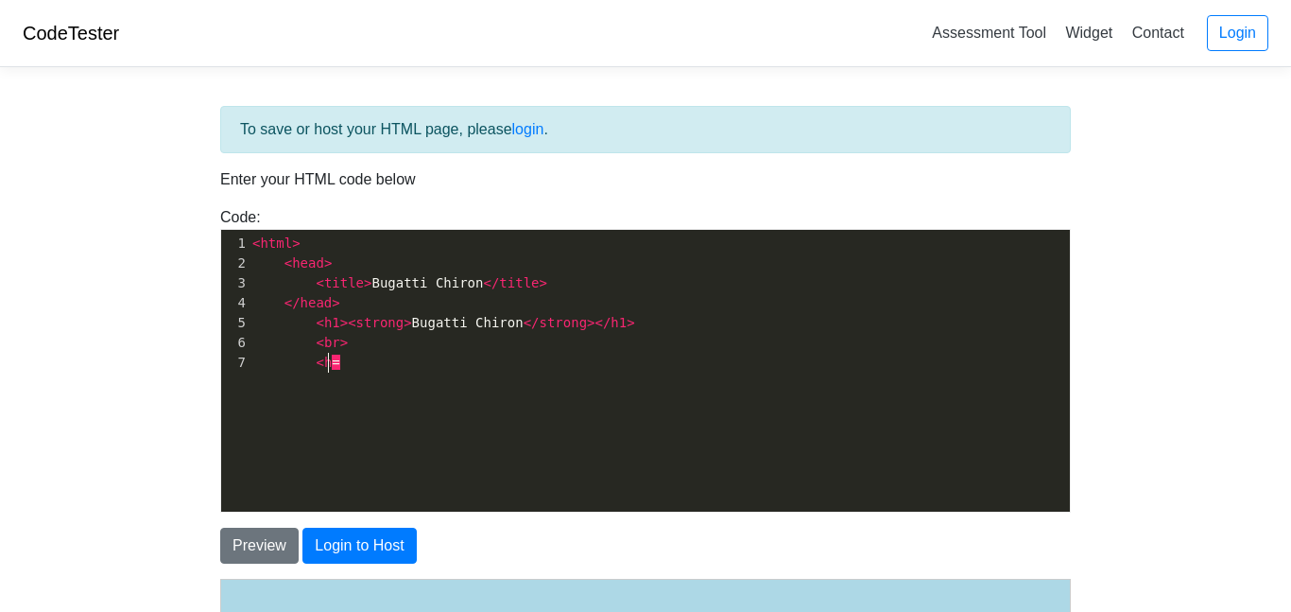
type textarea "<html> <head> <title>Bugatti Chiron</title> </head> <h1><strong>Bugatti Chiron<…"
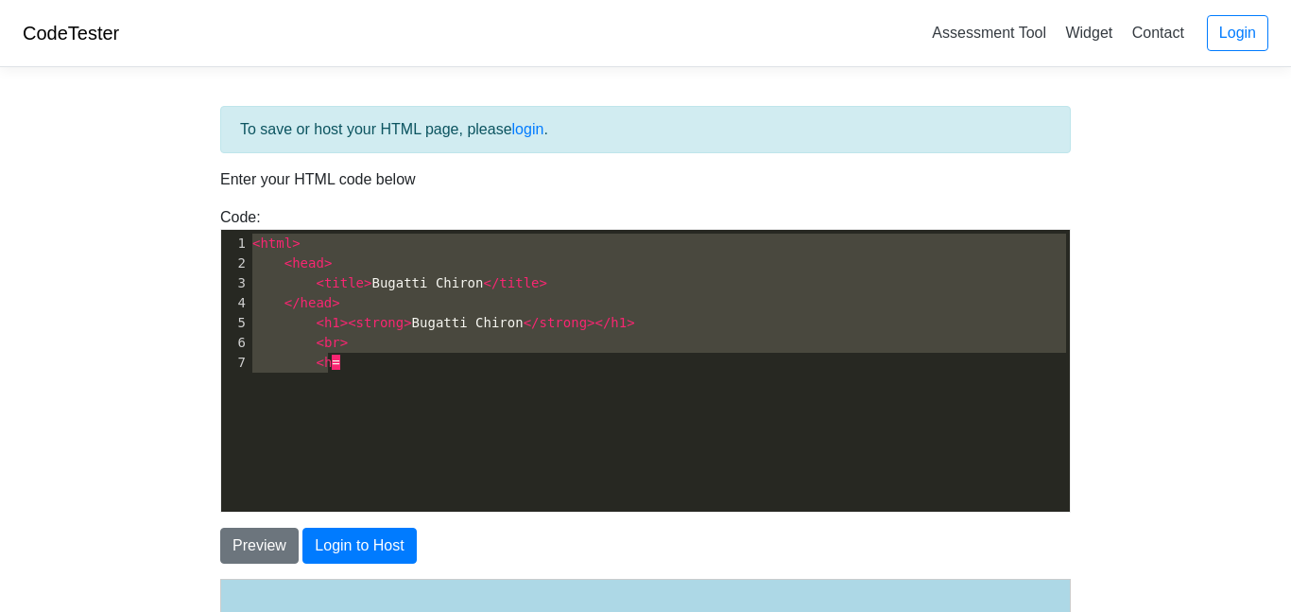
drag, startPoint x: 327, startPoint y: 365, endPoint x: 144, endPoint y: 189, distance: 254.1
click at [144, 189] on body "CodeTester Assessment Tool Widget Contact Login To save or host your HTML page,…" at bounding box center [645, 540] width 1291 height 1080
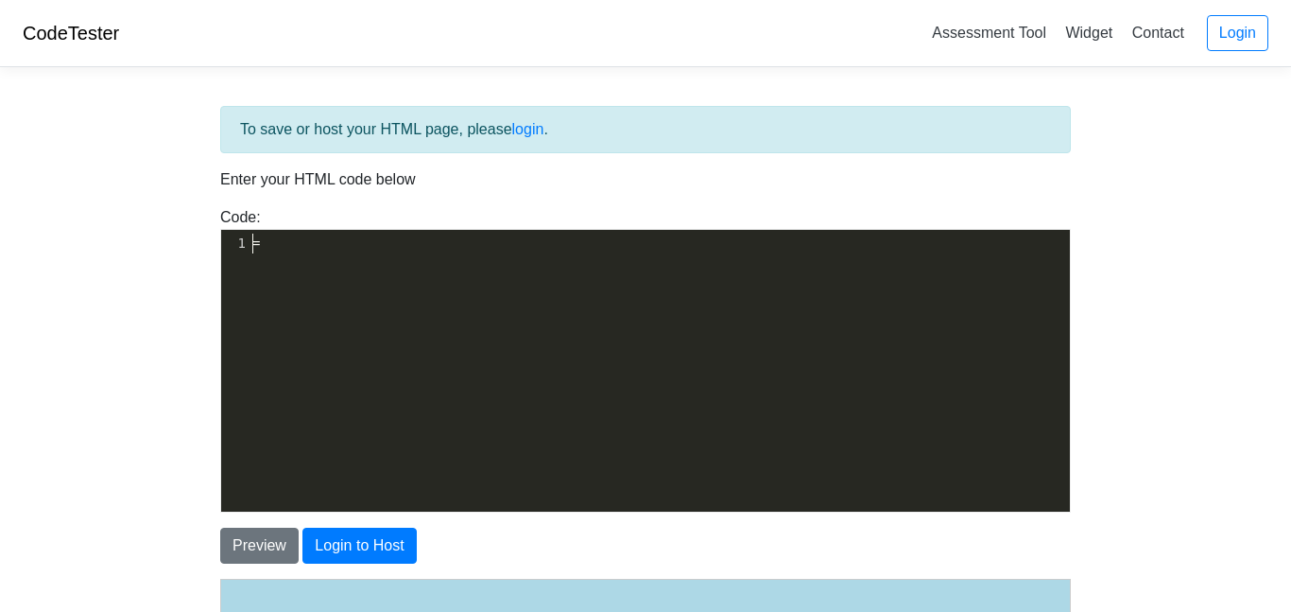
click at [328, 262] on div "​ x 21 1 19 3 56 2 51 4 42 1 44 7 1 =" at bounding box center [659, 385] width 877 height 310
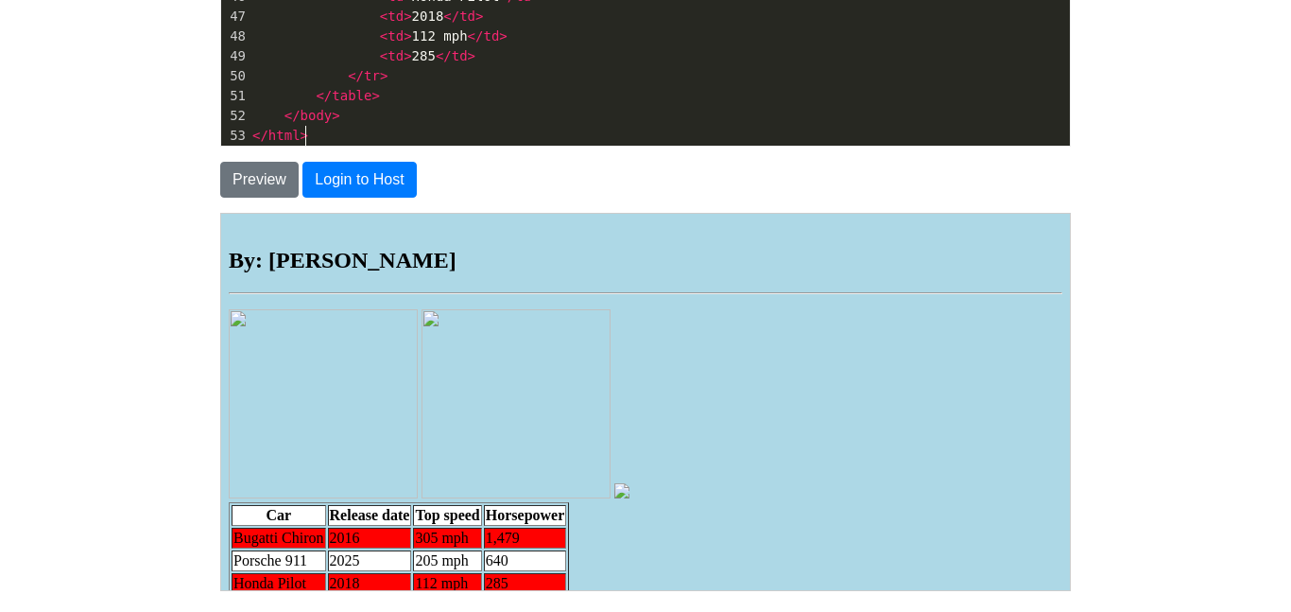
scroll to position [357, 0]
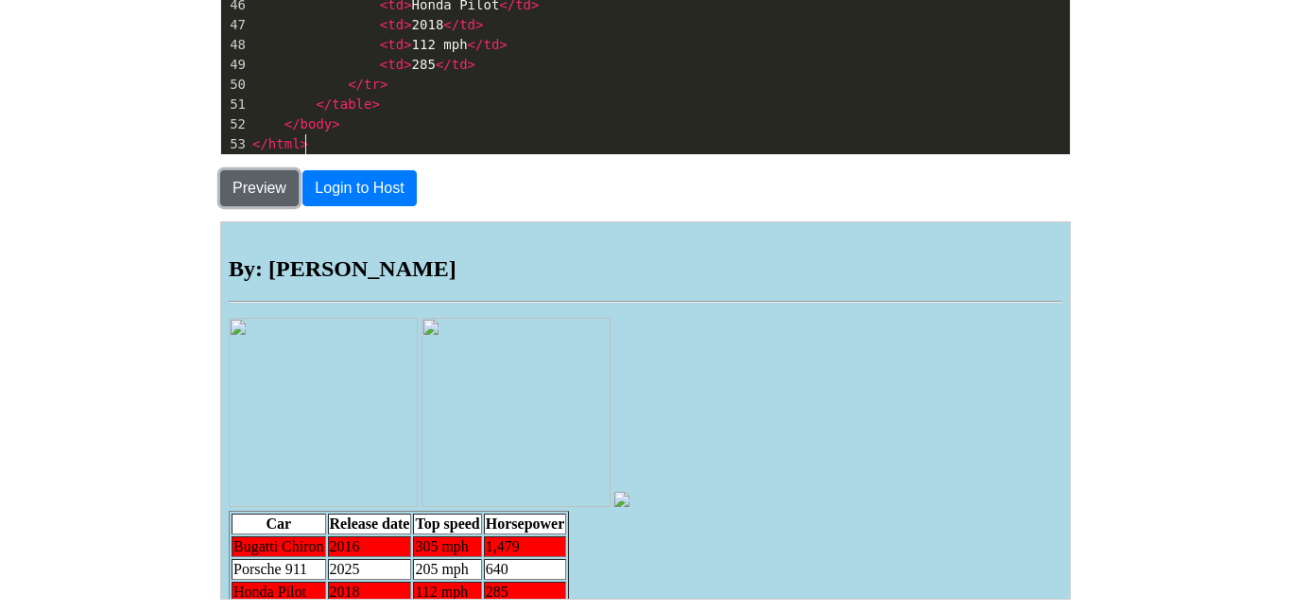
click at [257, 194] on button "Preview" at bounding box center [259, 188] width 78 height 36
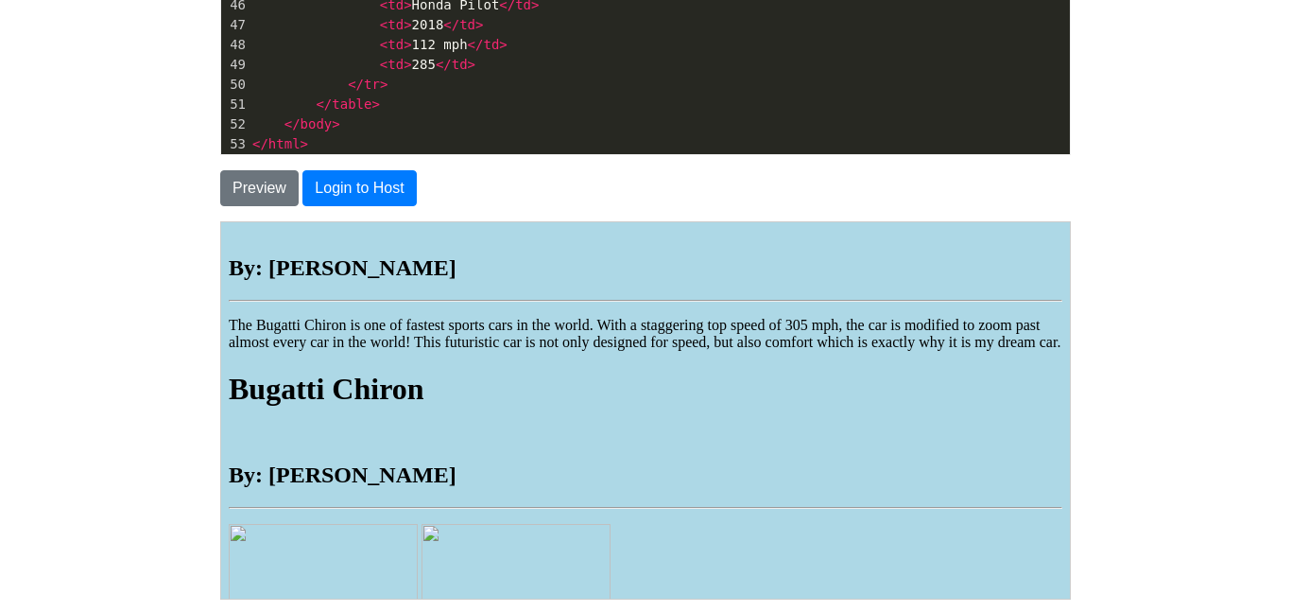
scroll to position [7, 0]
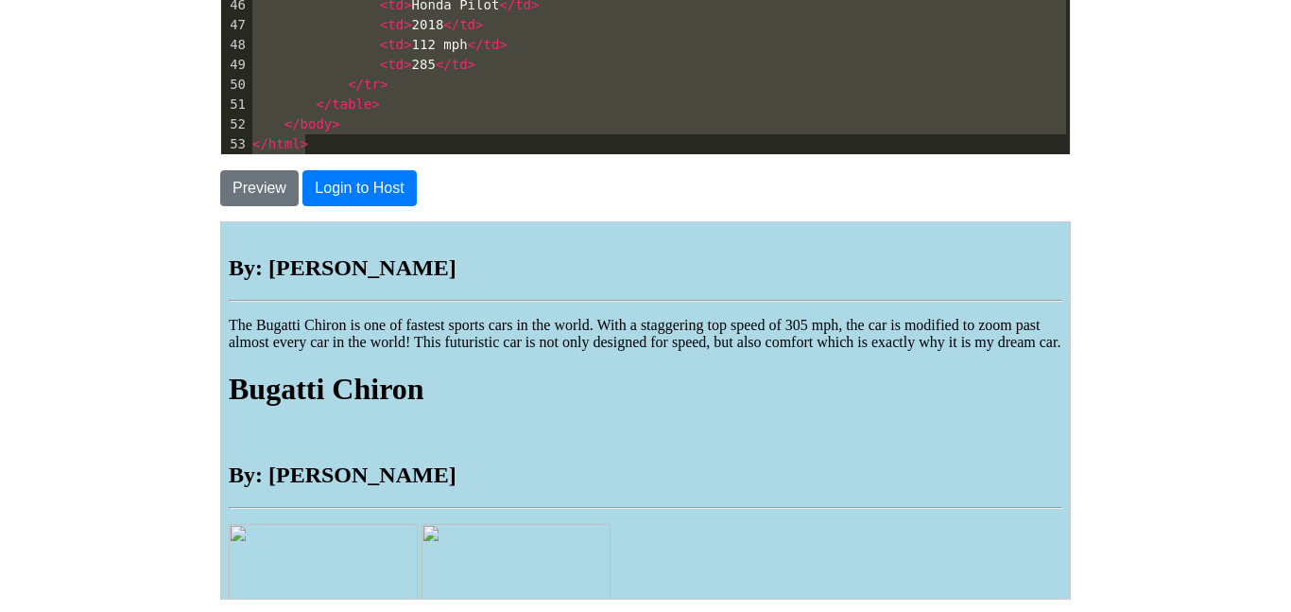
drag, startPoint x: 375, startPoint y: 146, endPoint x: 0, endPoint y: -114, distance: 456.5
click at [0, 0] on html "CodeTester Assessment Tool Widget Contact Login To save or host your HTML page,…" at bounding box center [645, 206] width 1291 height 1126
type textarea "<img src="https://www.motor1.com/news/704067/last-chiron-1500-delivered/" heigh…"
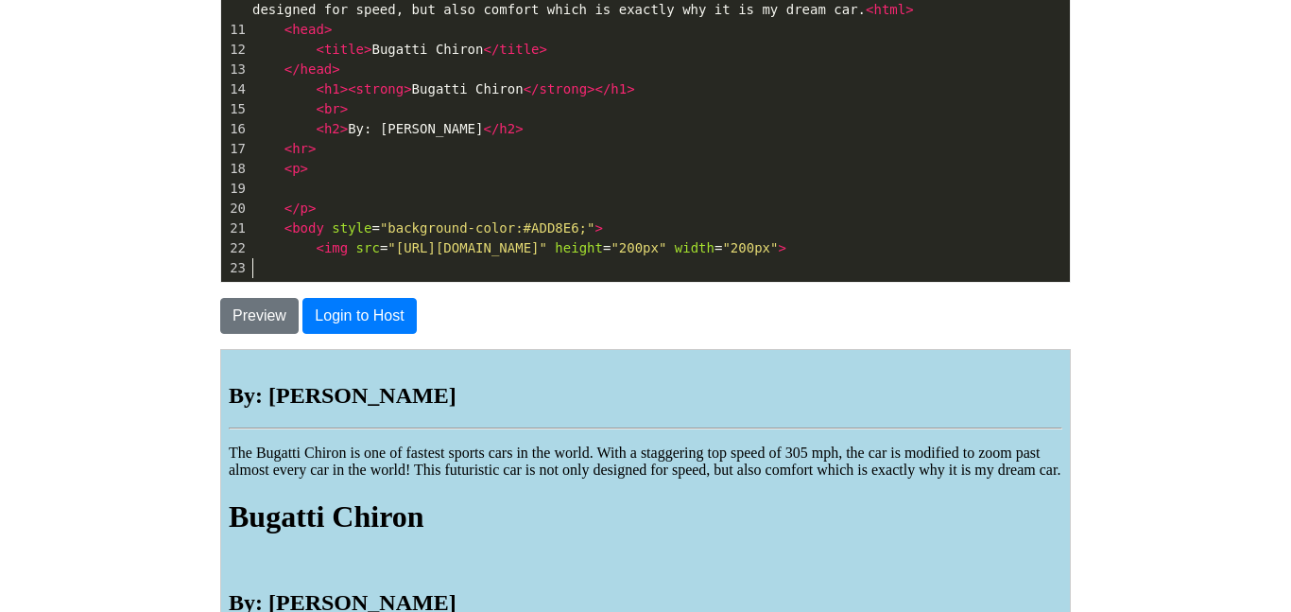
scroll to position [222, 0]
type textarea "<html> <head> <title>Bugatti Chiron</title> </head> <h1><strong>Bugatti Chiron<…"
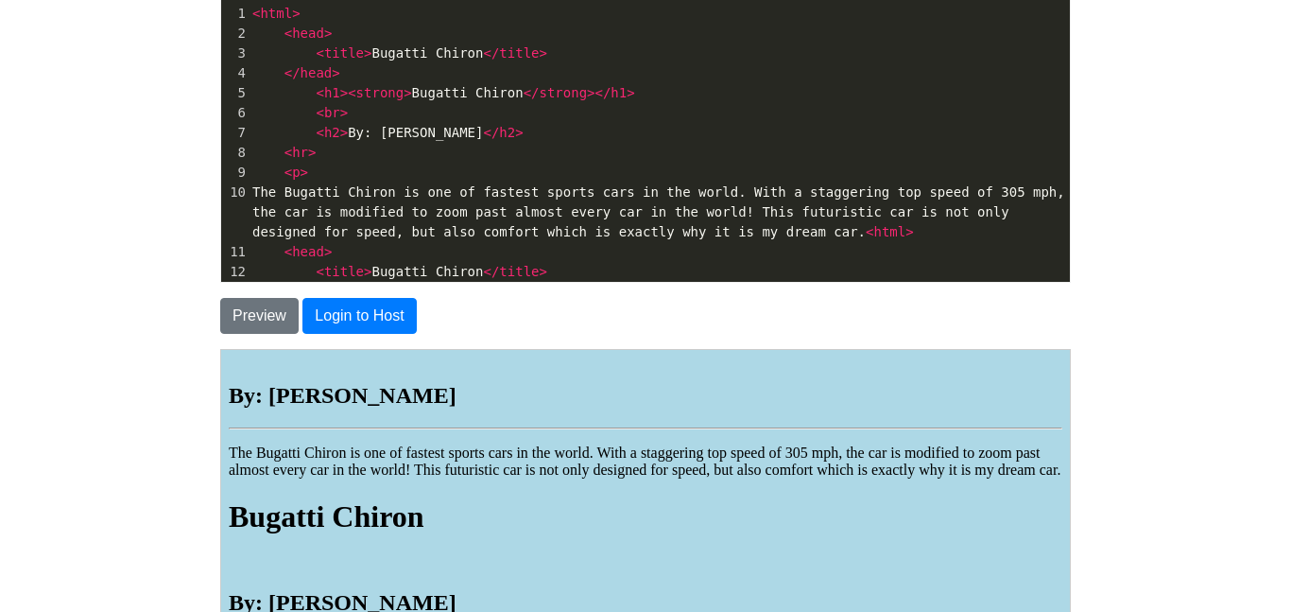
drag, startPoint x: 451, startPoint y: 271, endPoint x: 0, endPoint y: -114, distance: 593.3
click at [0, 0] on html "CodeTester Assessment Tool Widget Contact Login To save or host your HTML page,…" at bounding box center [645, 333] width 1291 height 1126
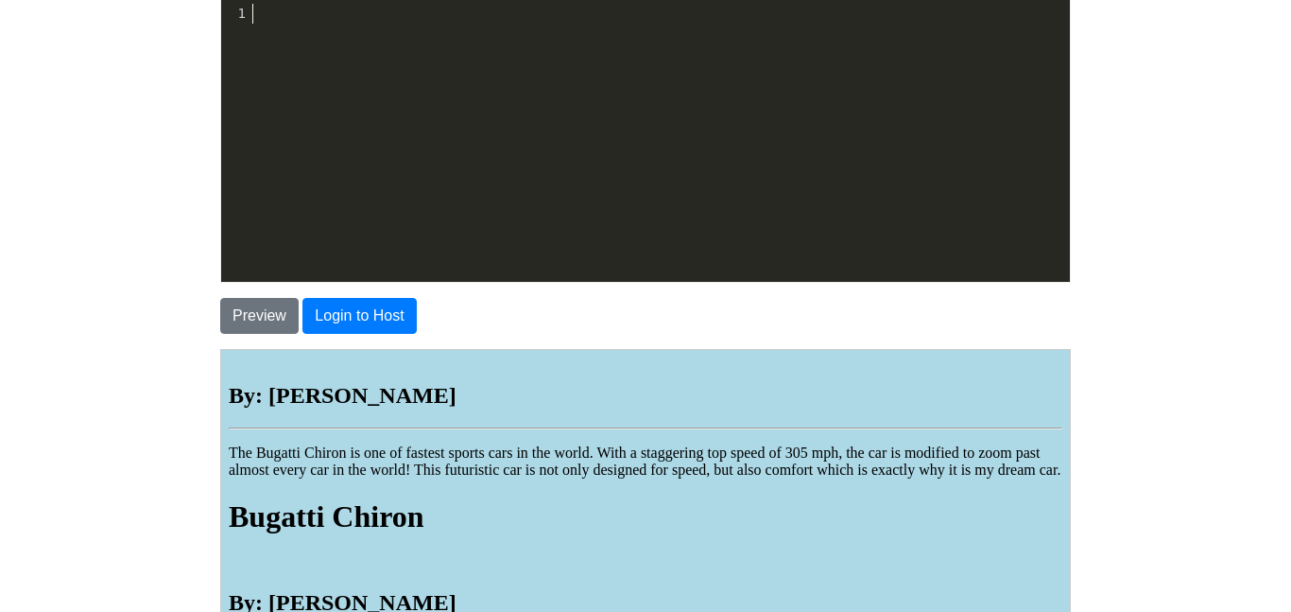
scroll to position [659, 0]
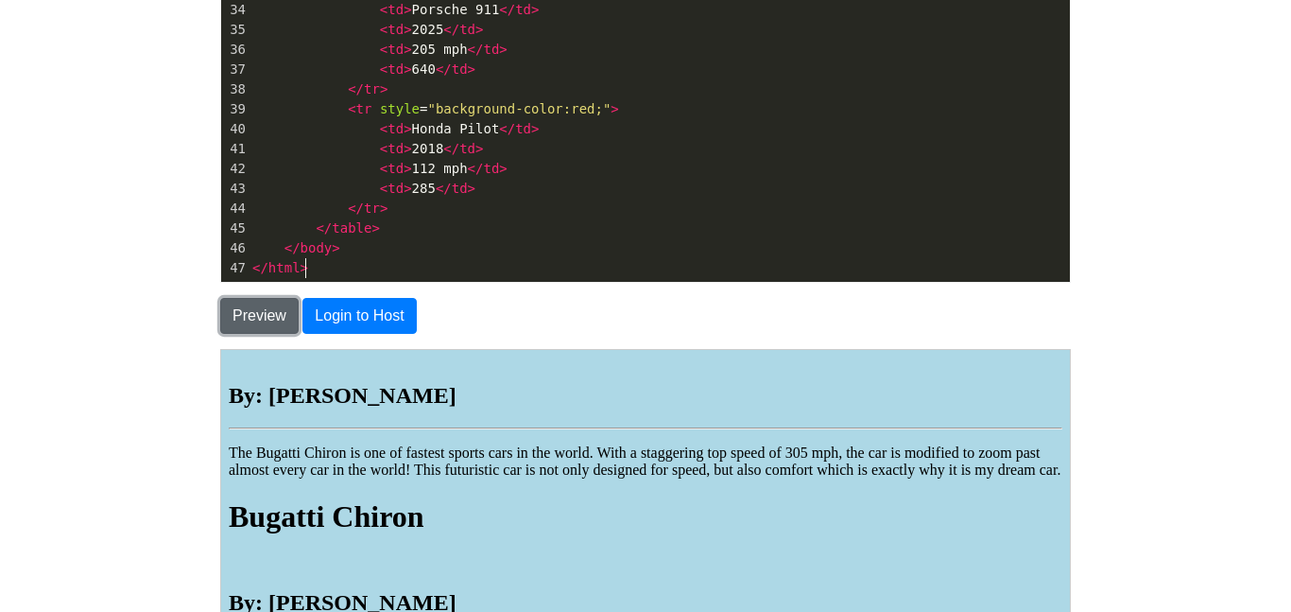
click at [249, 305] on button "Preview" at bounding box center [259, 316] width 78 height 36
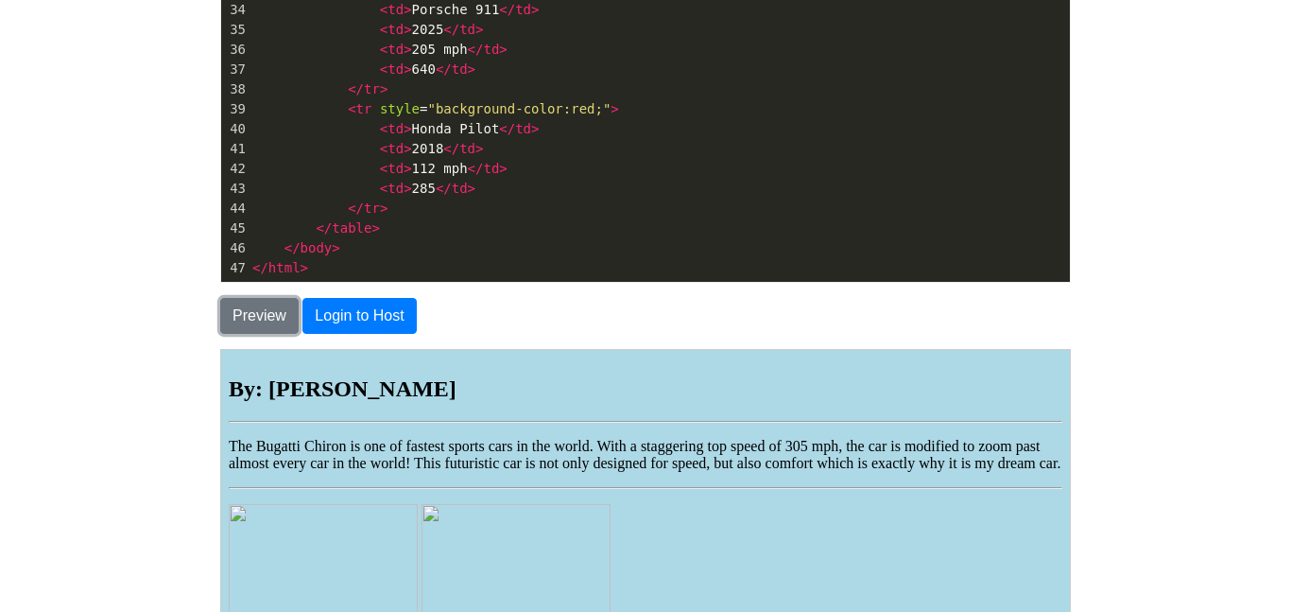
scroll to position [0, 0]
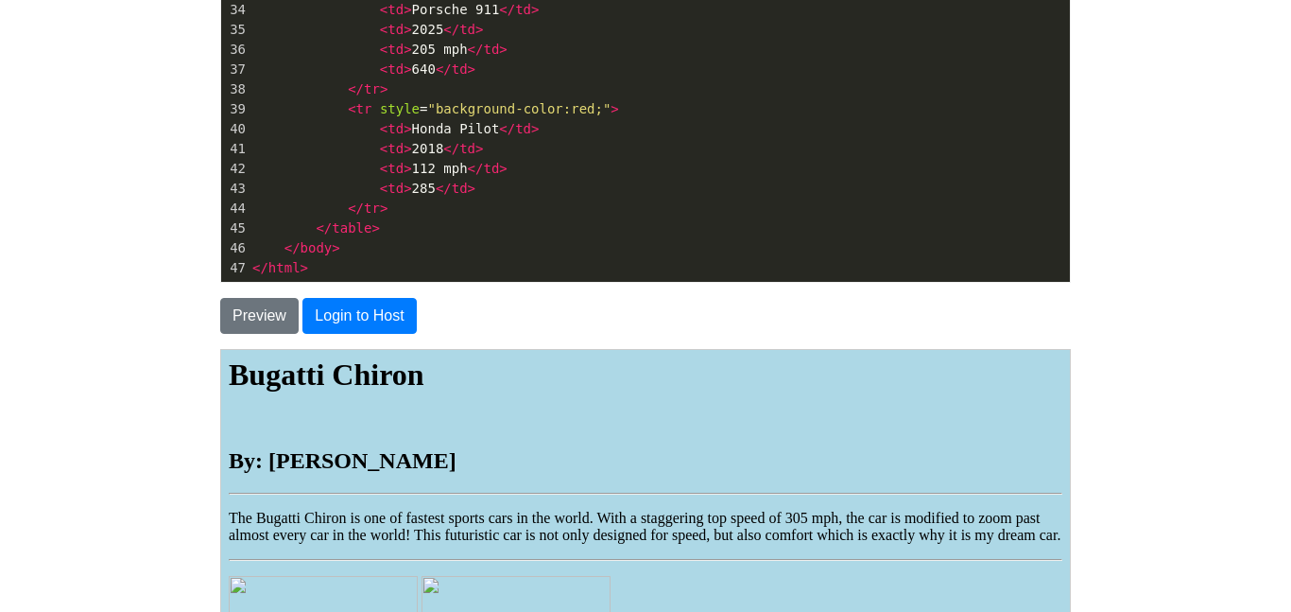
click at [335, 414] on body "Bugatti Chiron By: Camden Dix The Bugatti Chiron is one of fastest sports cars …" at bounding box center [645, 609] width 834 height 506
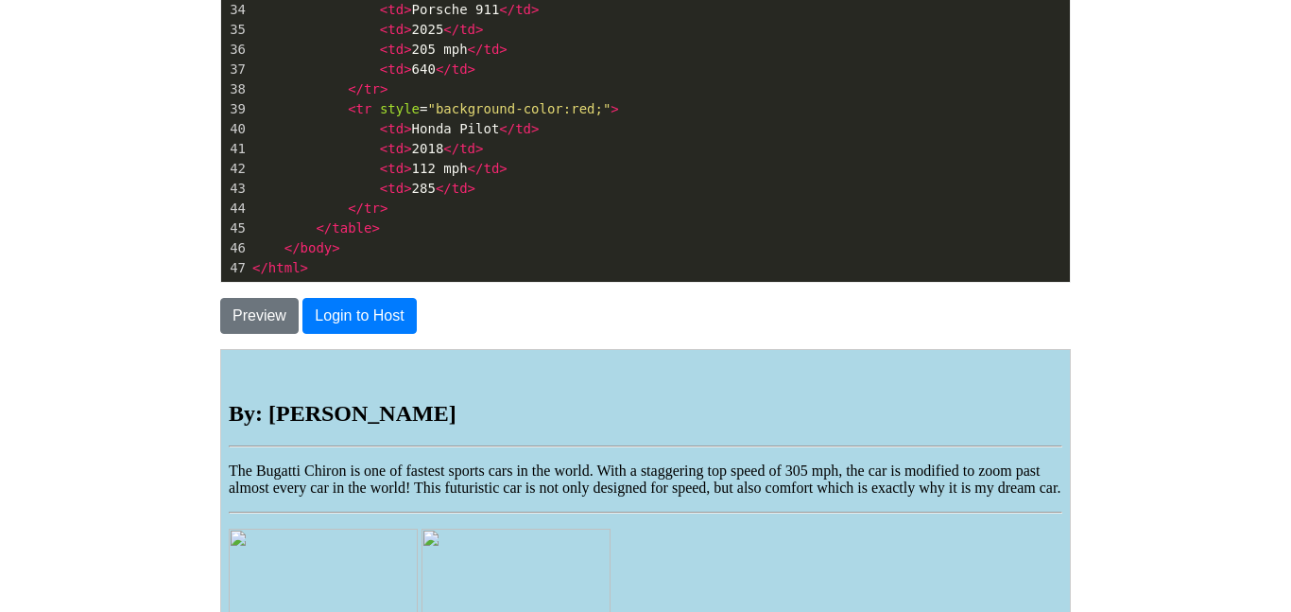
scroll to position [11, 0]
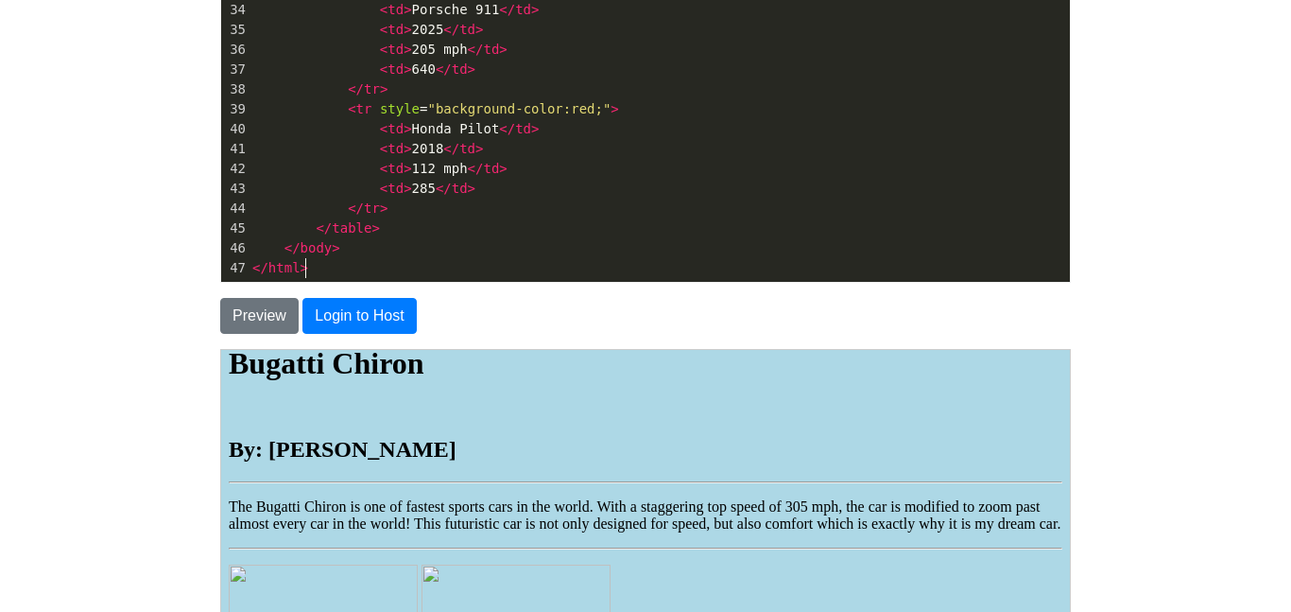
type textarea "<html> <head> <title>Bugatti Chiron</title> </head> <h1><strong>Bugatti Chiron<…"
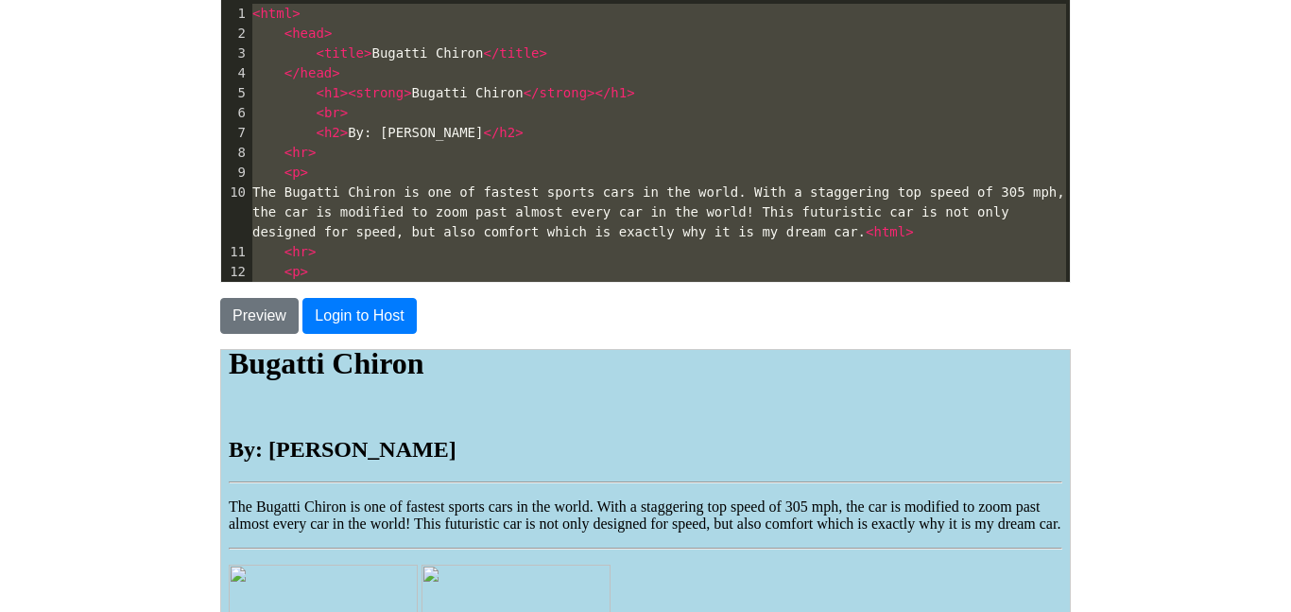
drag, startPoint x: 354, startPoint y: 271, endPoint x: 138, endPoint y: -114, distance: 442.3
click at [138, 0] on html "CodeTester Assessment Tool Widget Contact Login To save or host your HTML page,…" at bounding box center [645, 333] width 1291 height 1126
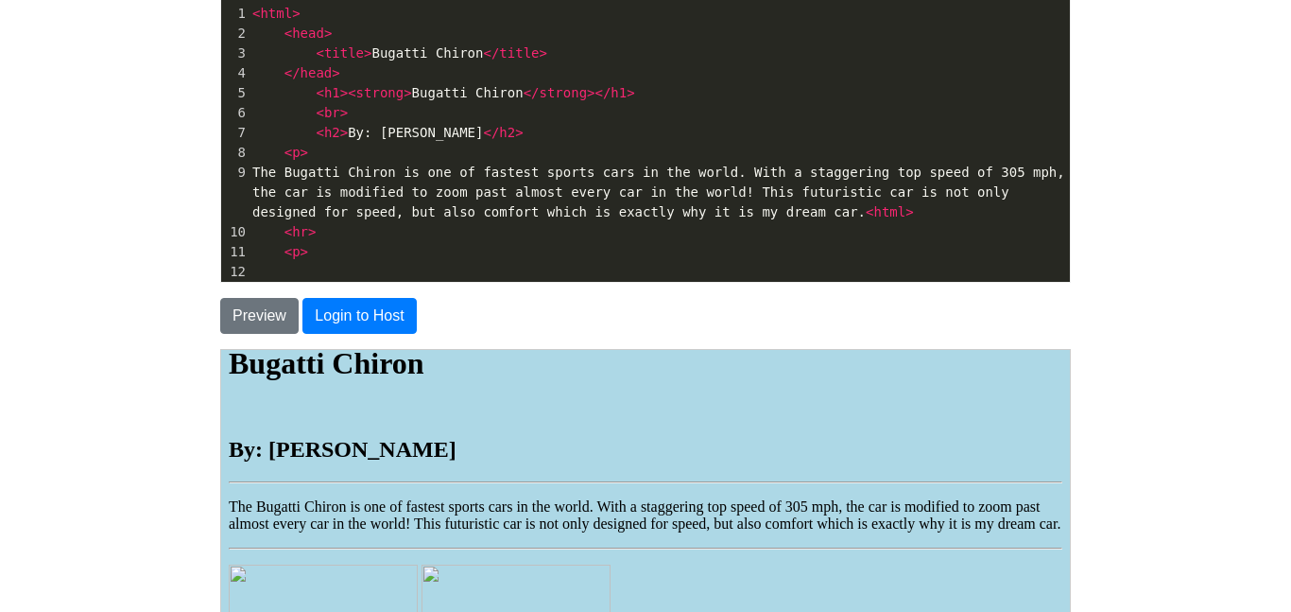
scroll to position [321, 0]
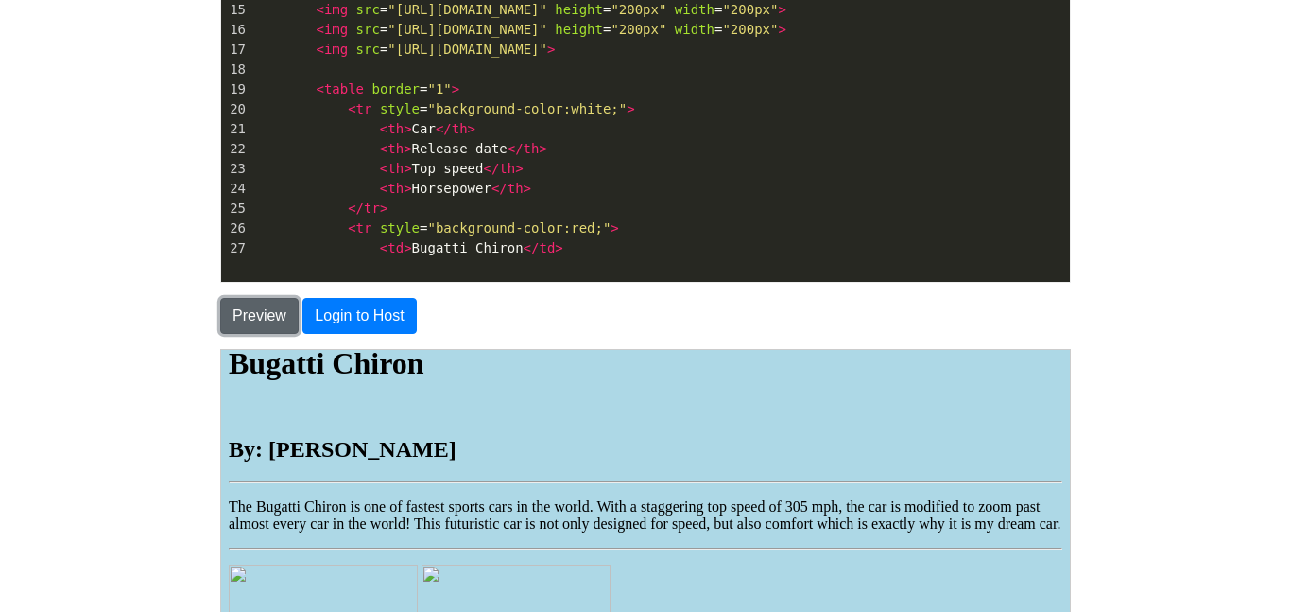
click at [269, 316] on button "Preview" at bounding box center [259, 316] width 78 height 36
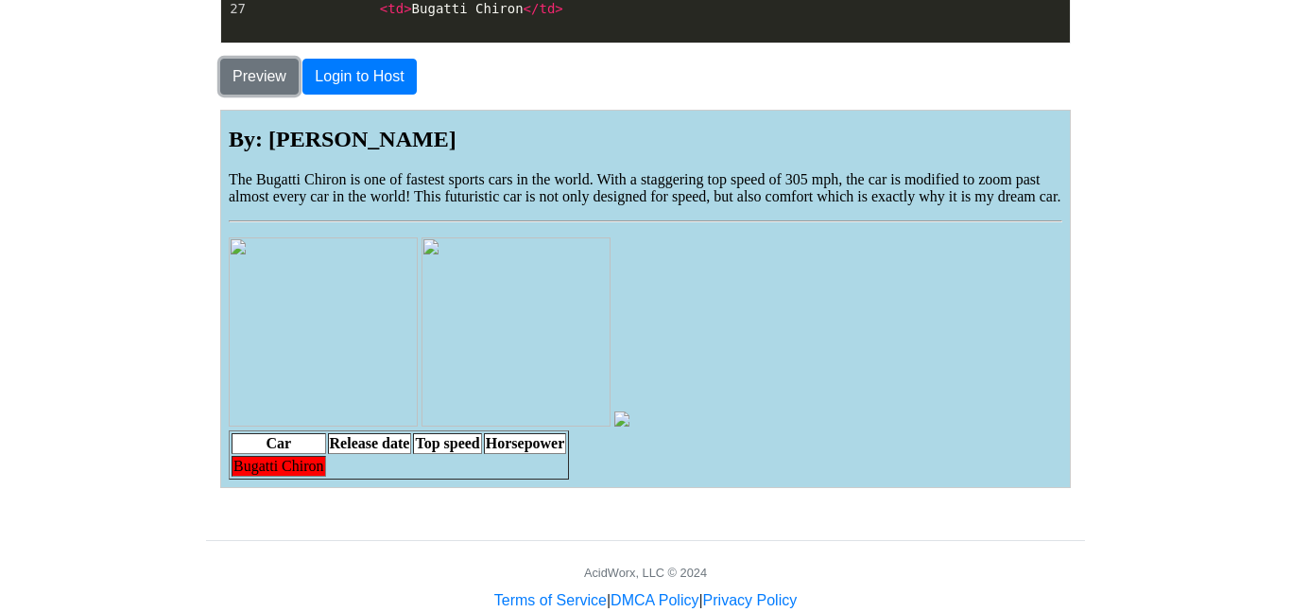
scroll to position [470, 0]
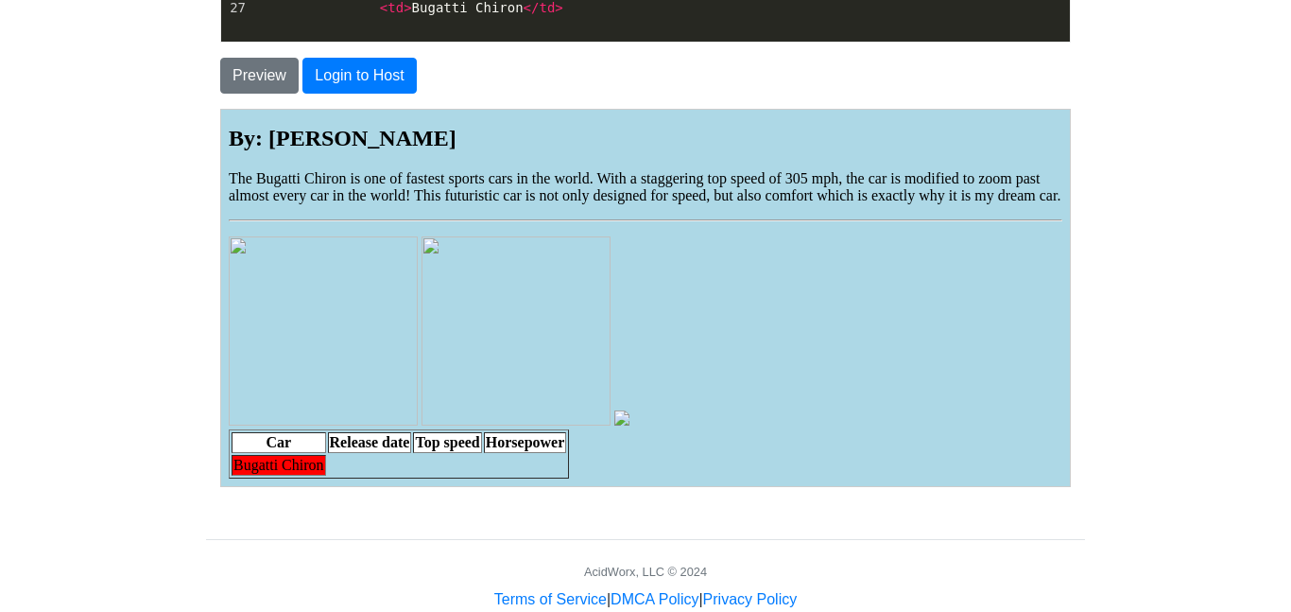
click at [627, 410] on img at bounding box center [620, 416] width 15 height 15
click at [702, 349] on body "Bugatti Chiron By: Camden Dix The Bugatti Chiron is one of fastest sports cars …" at bounding box center [645, 255] width 834 height 443
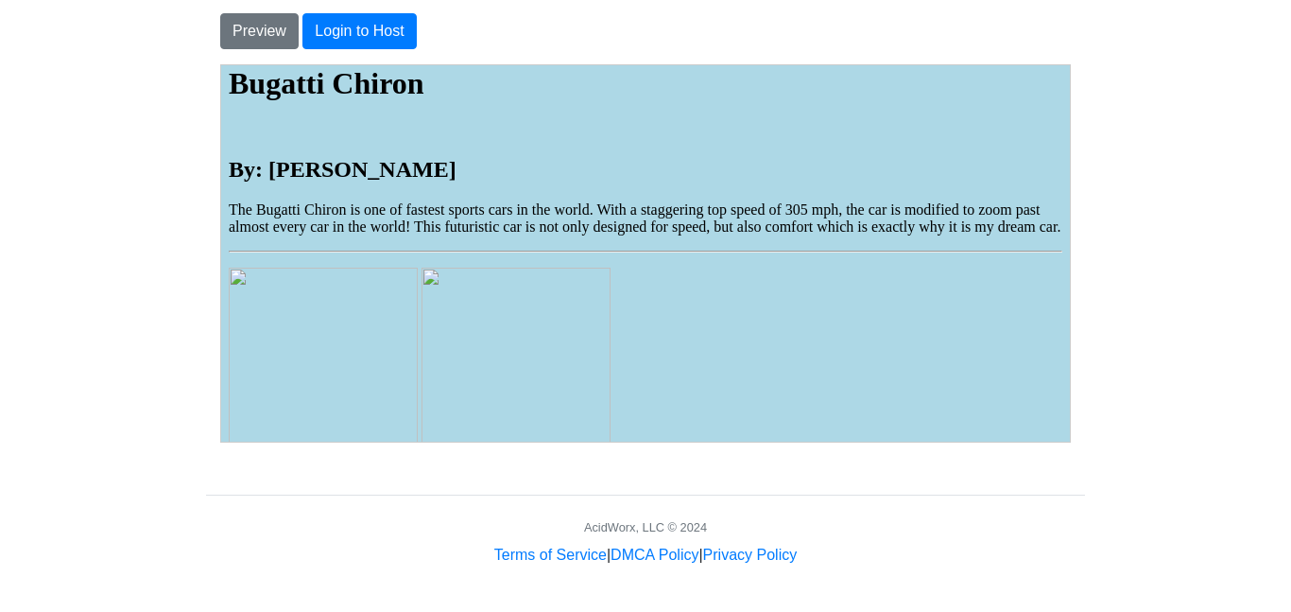
scroll to position [93, 0]
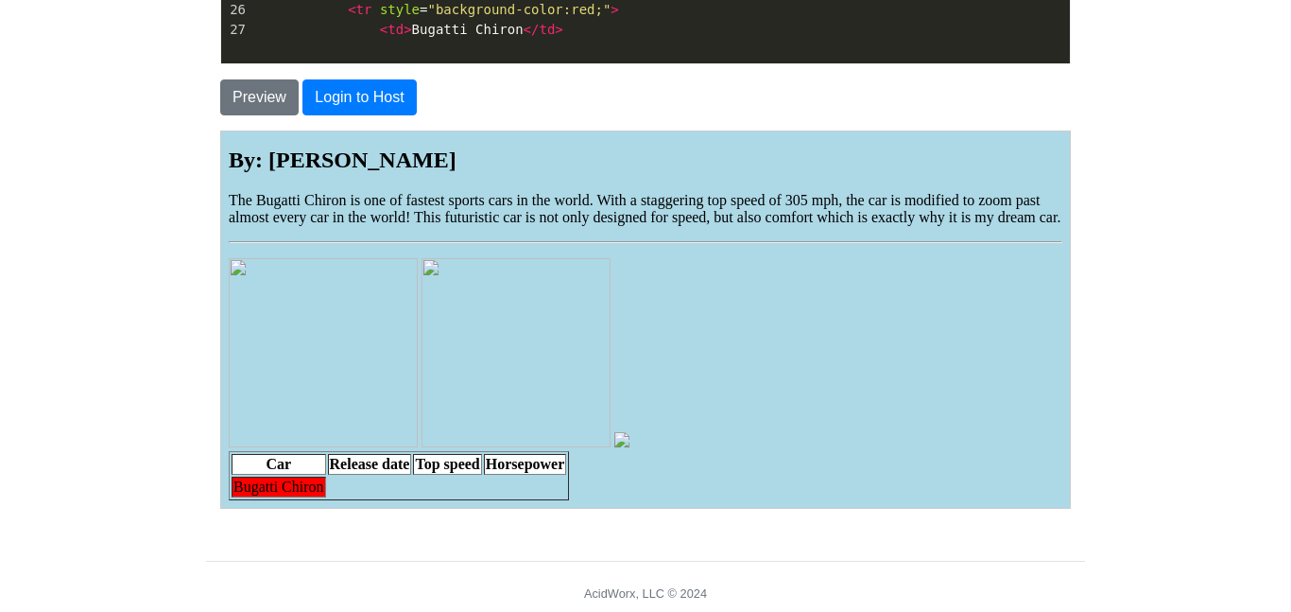
click at [1224, 399] on body "CodeTester Assessment Tool Widget Contact Login To save or host your HTML page,…" at bounding box center [645, 92] width 1291 height 1080
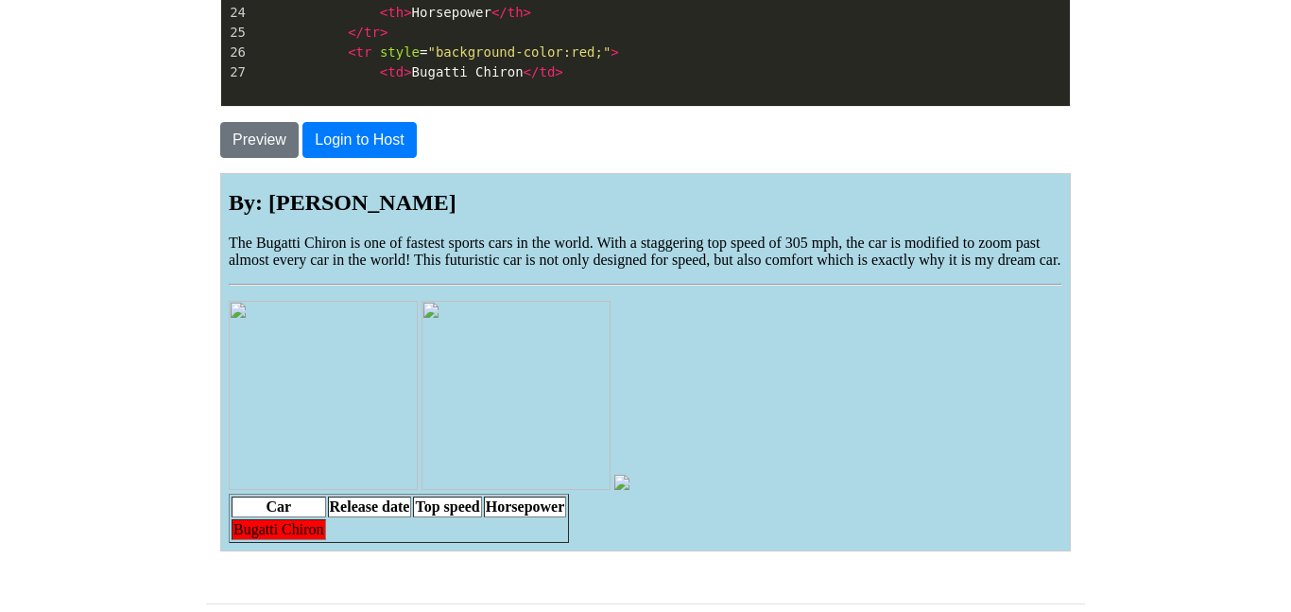
scroll to position [400, 0]
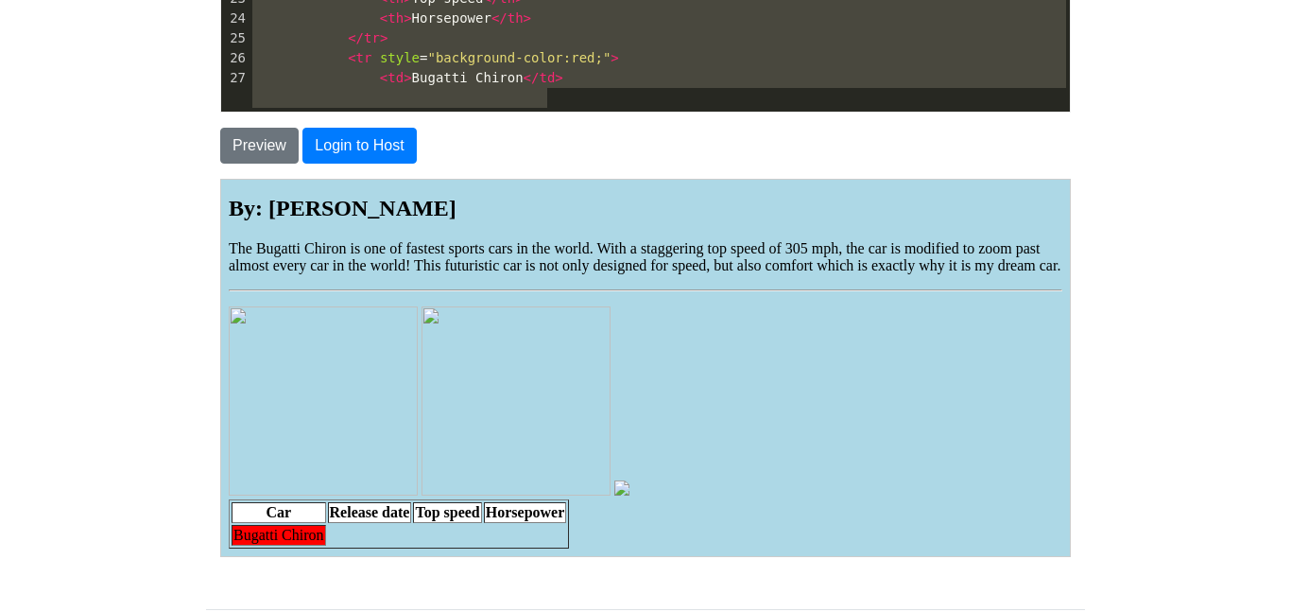
type textarea "<html> <head> <title>Bugatti Chiron</title> </head> <h1><strong>Bugatti Chiron<…"
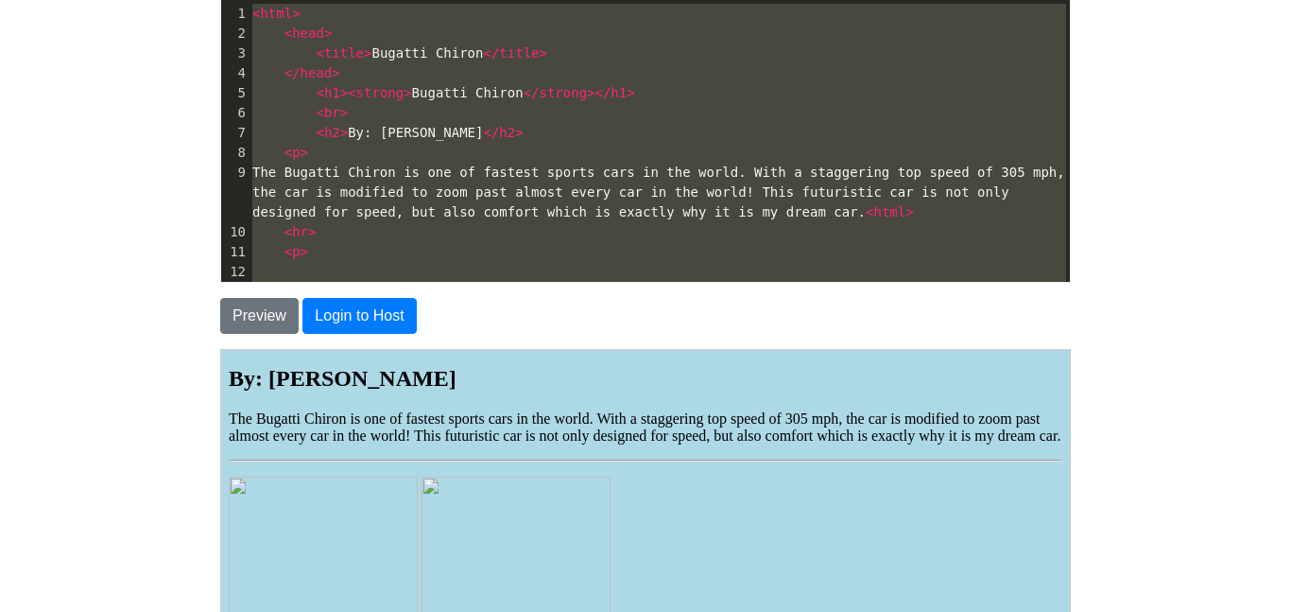
drag, startPoint x: 581, startPoint y: 93, endPoint x: 85, endPoint y: -106, distance: 534.5
click at [85, 0] on html "CodeTester Assessment Tool Widget Contact Login To save or host your HTML page,…" at bounding box center [645, 333] width 1291 height 1126
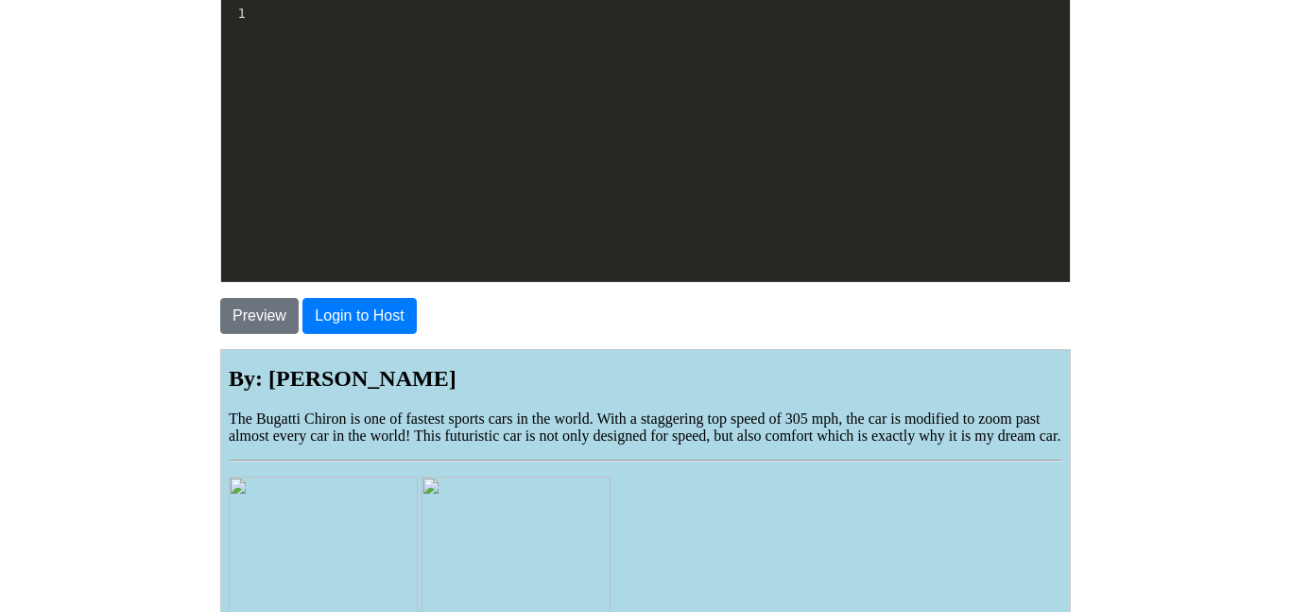
scroll to position [639, 0]
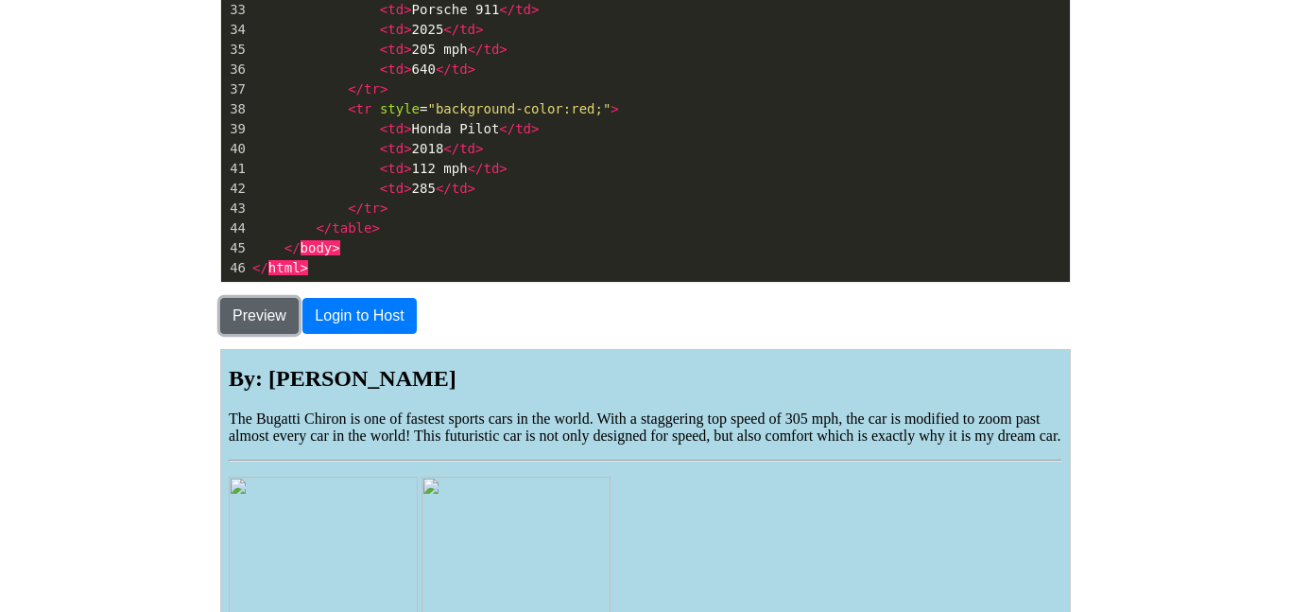
click at [238, 320] on button "Preview" at bounding box center [259, 316] width 78 height 36
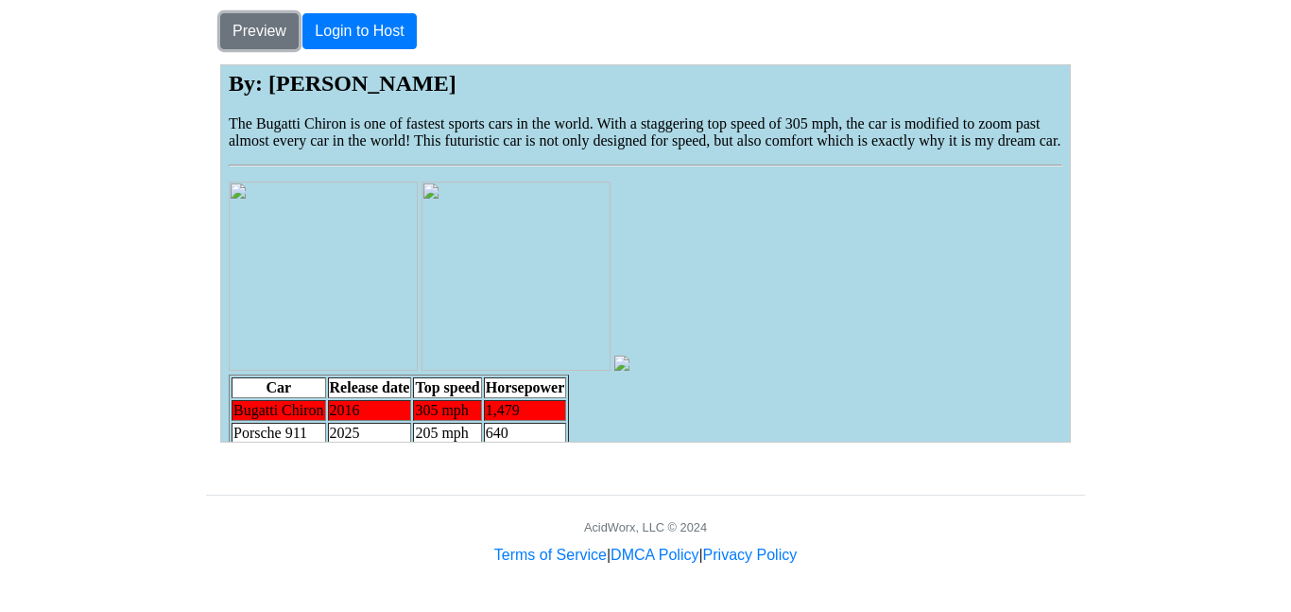
scroll to position [142, 0]
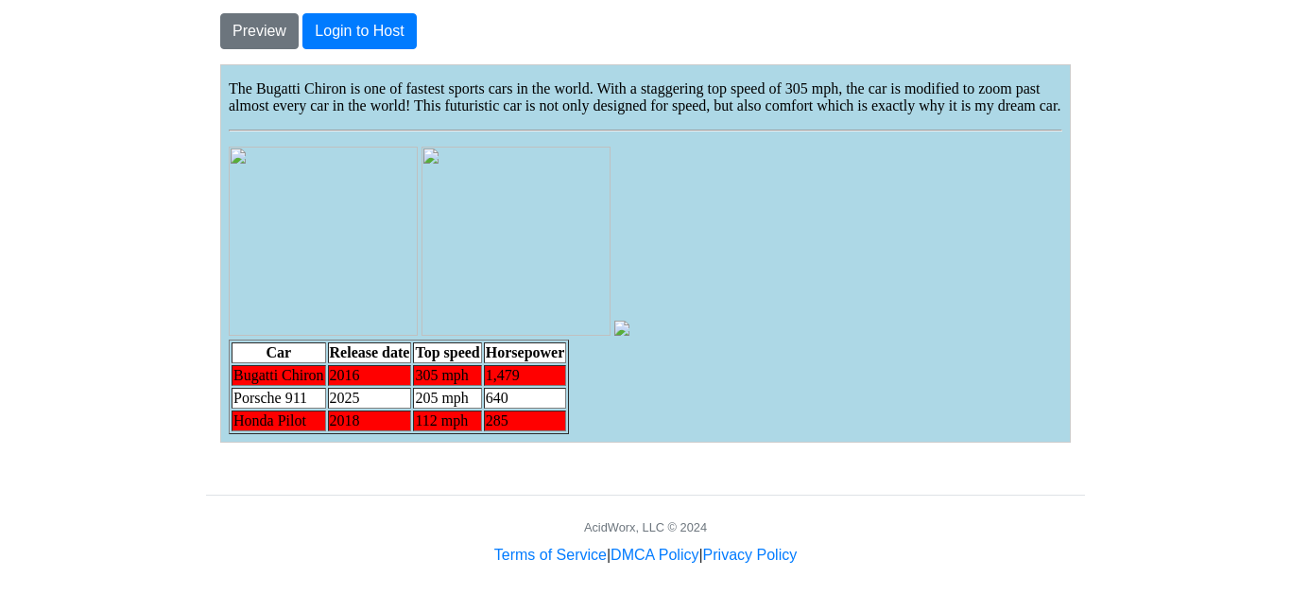
click at [317, 338] on table "Car Release date Top speed Horsepower Bugatti Chiron 2016 305 mph 1,479 Porsche…" at bounding box center [398, 385] width 340 height 95
click at [583, 104] on p "The Bugatti Chiron is one of fastest sports cars in the world. With a staggerin…" at bounding box center [645, 96] width 834 height 34
click at [957, 117] on body "Bugatti Chiron By: Camden Dix The Bugatti Chiron is one of fastest sports cars …" at bounding box center [645, 188] width 834 height 489
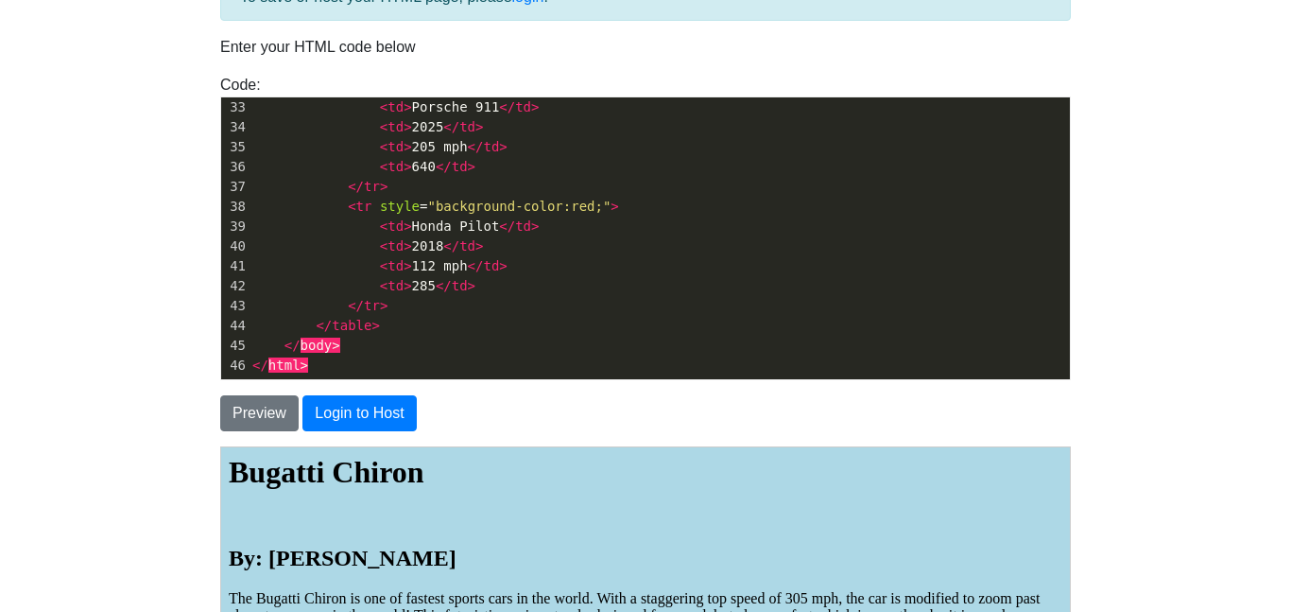
scroll to position [116, 0]
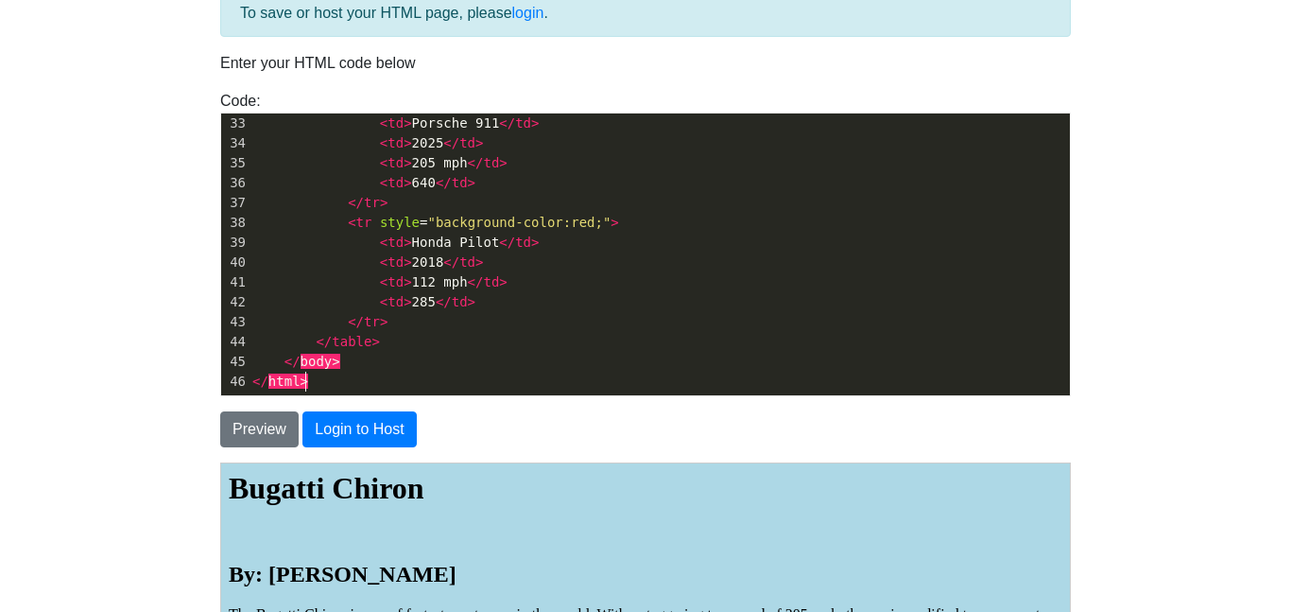
type textarea "<html> <head> <title>Bugatti Chiron</title> </head> <h1><strong>Bugatti Chiron<…"
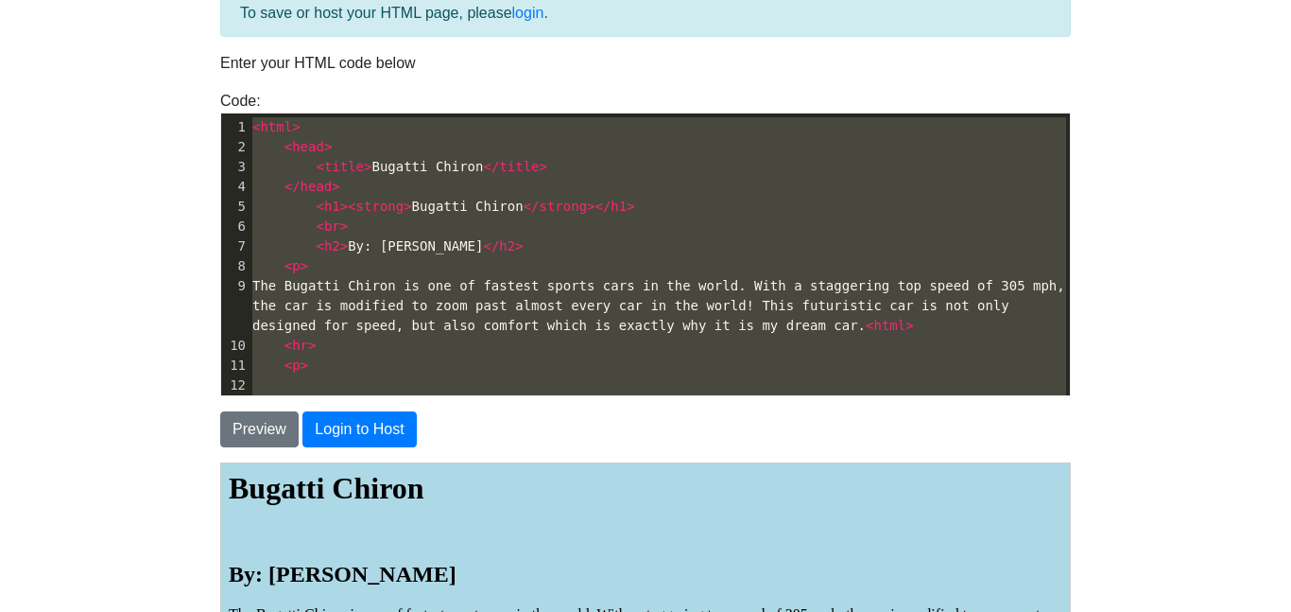
drag, startPoint x: 385, startPoint y: 384, endPoint x: 89, endPoint y: 5, distance: 480.9
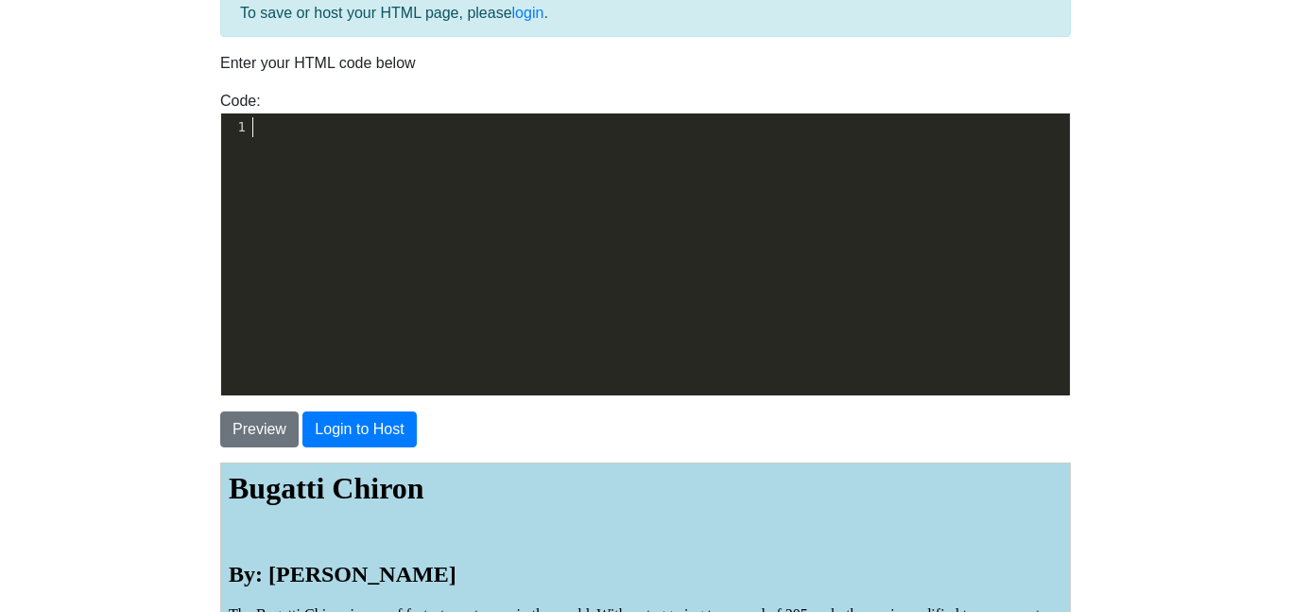
scroll to position [659, 0]
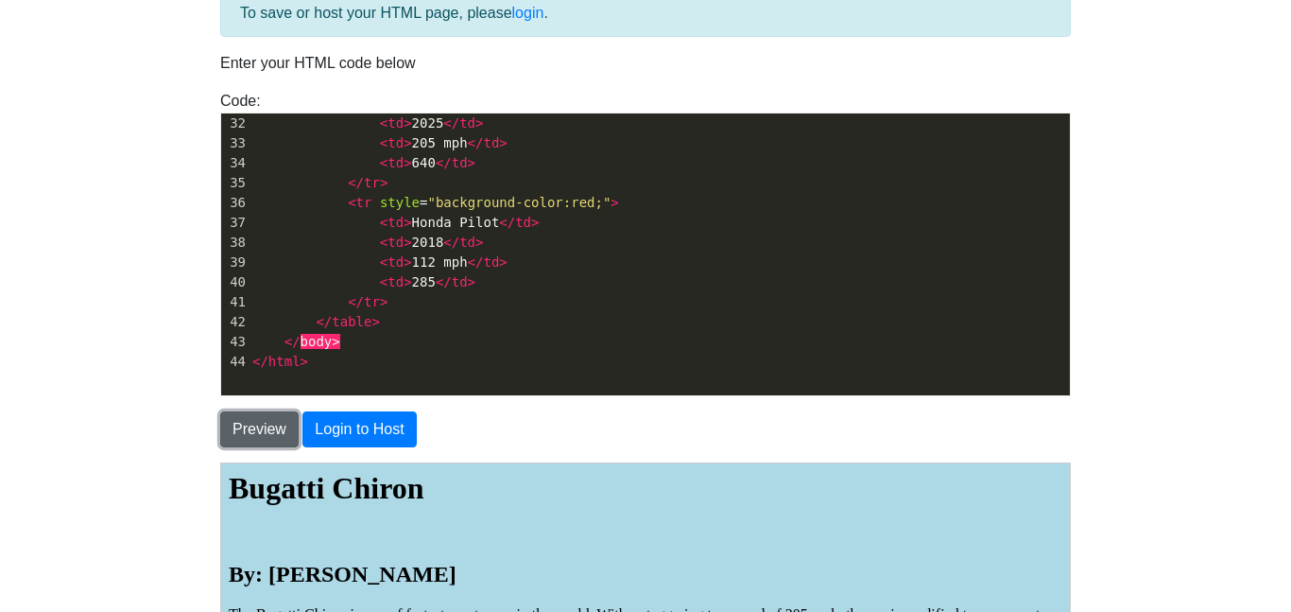
click at [249, 432] on button "Preview" at bounding box center [259, 429] width 78 height 36
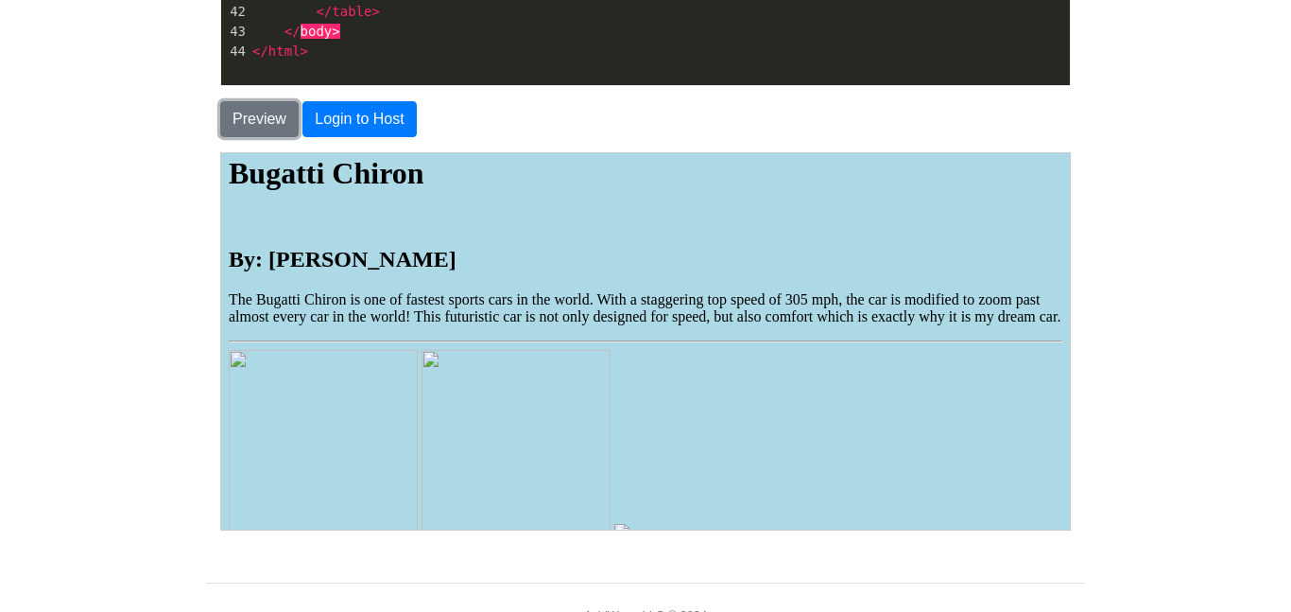
scroll to position [134, 0]
